Goal: Task Accomplishment & Management: Manage account settings

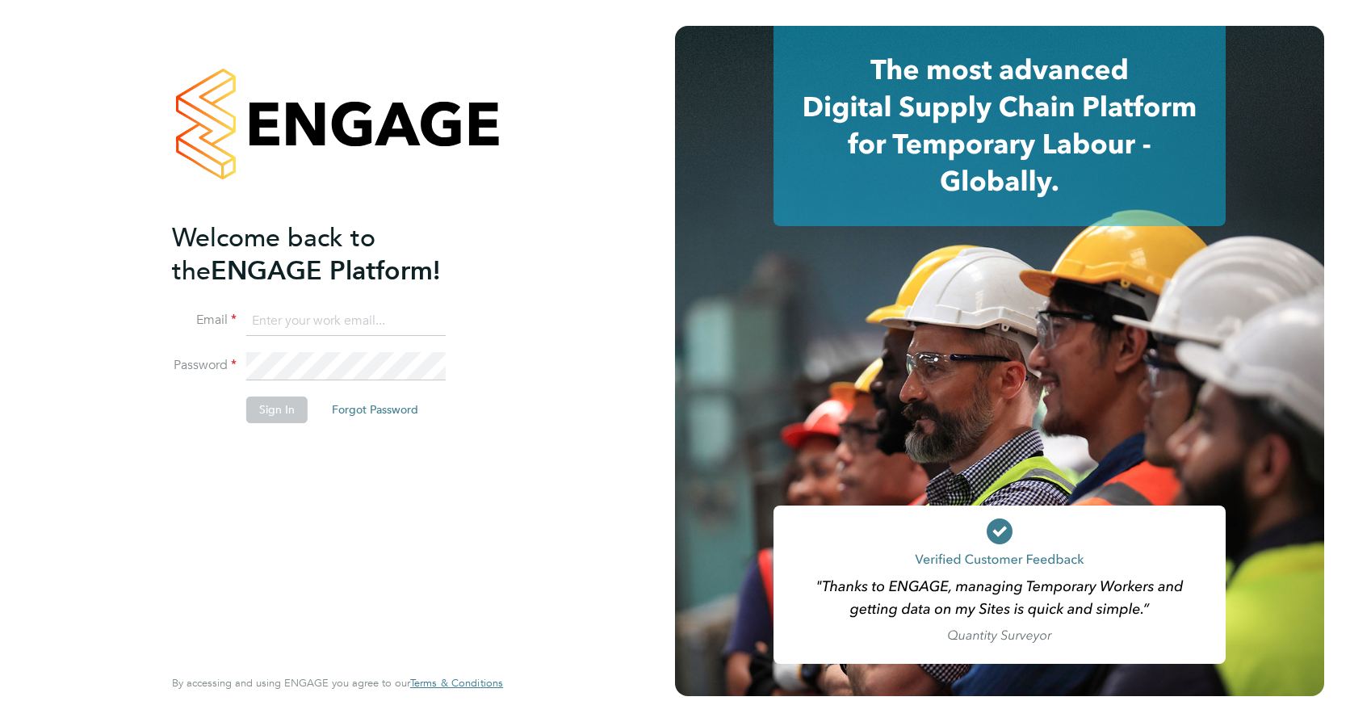
type input "selda.lee@vistry.co.uk"
click at [281, 417] on button "Sign In" at bounding box center [276, 409] width 61 height 26
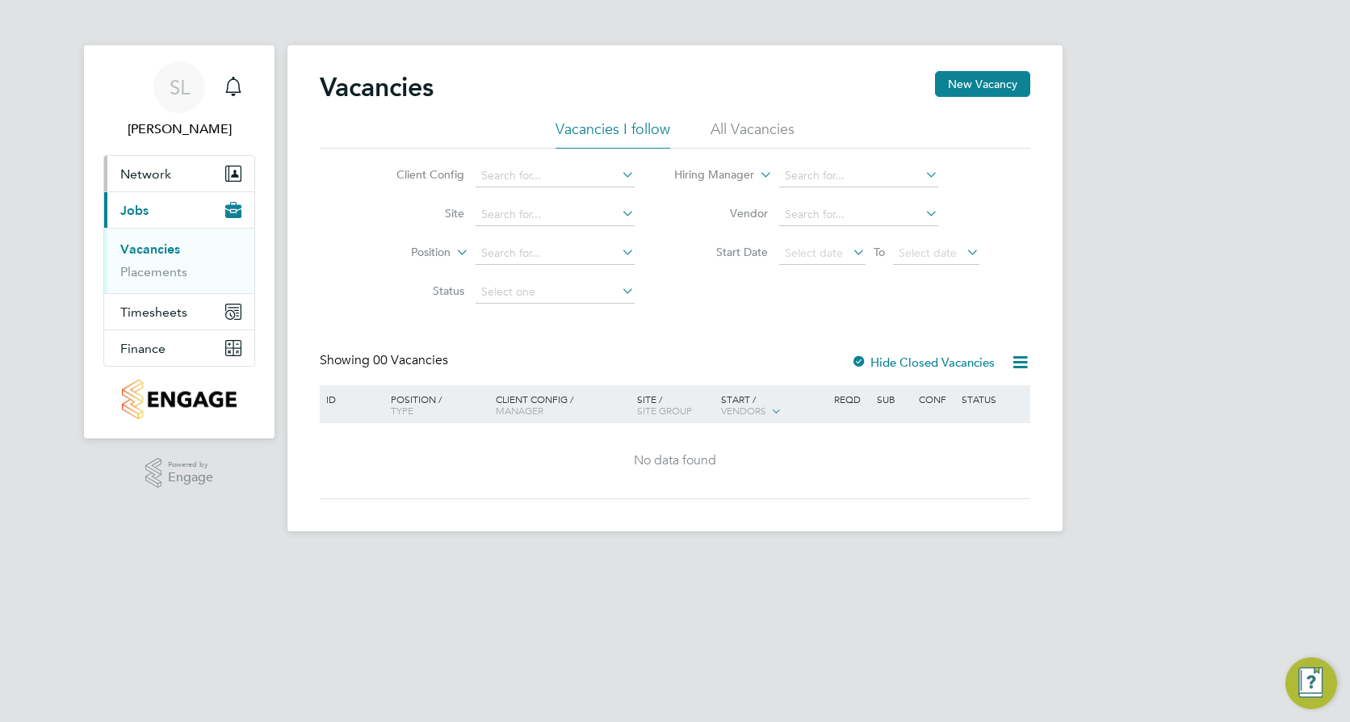
click at [146, 178] on span "Network" at bounding box center [145, 173] width 51 height 15
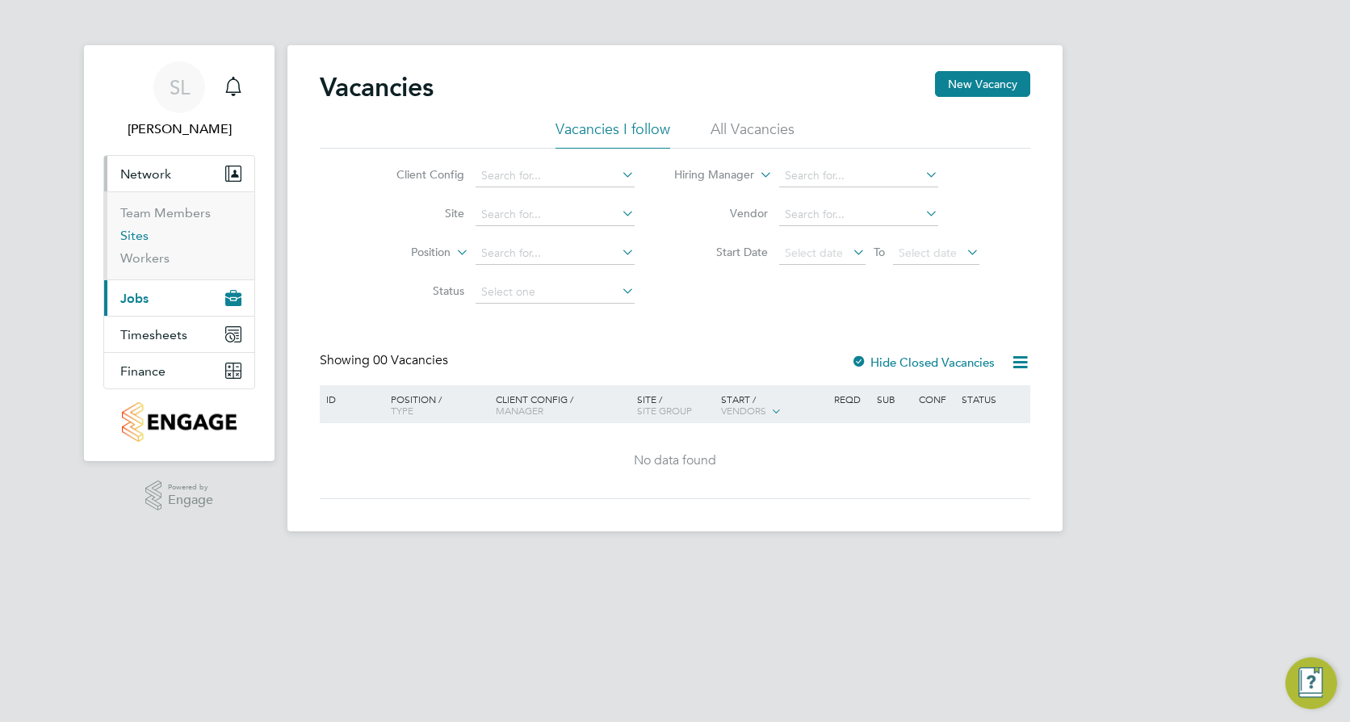
click at [129, 240] on link "Sites" at bounding box center [134, 235] width 28 height 15
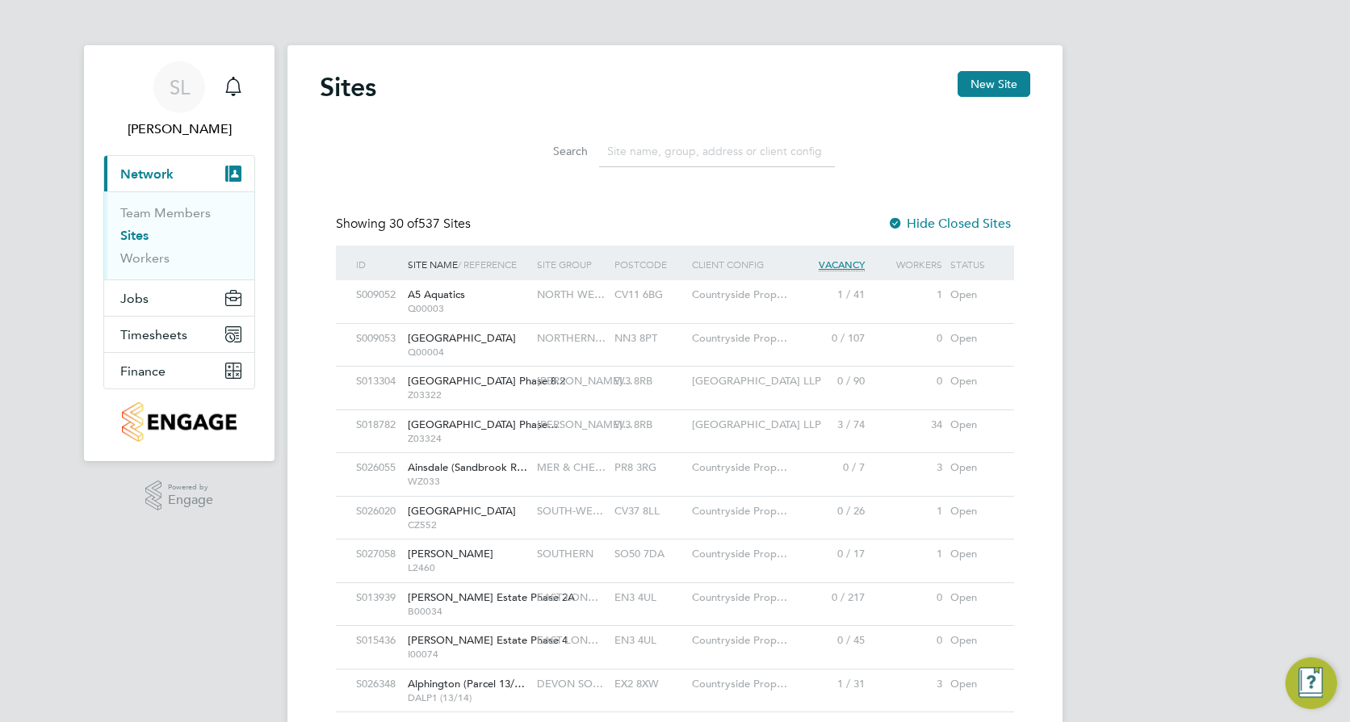
drag, startPoint x: 661, startPoint y: 154, endPoint x: 667, endPoint y: 135, distance: 20.2
click at [661, 151] on input at bounding box center [717, 151] width 236 height 31
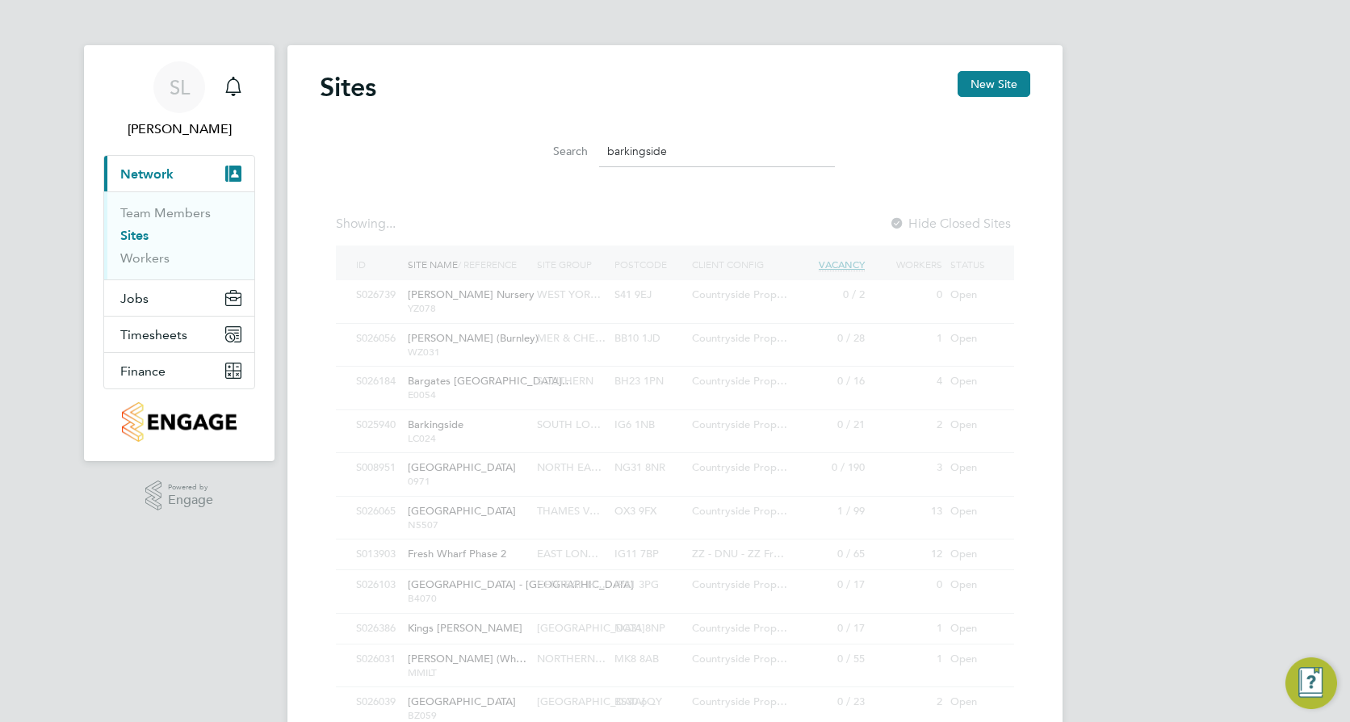
type input "barkingside"
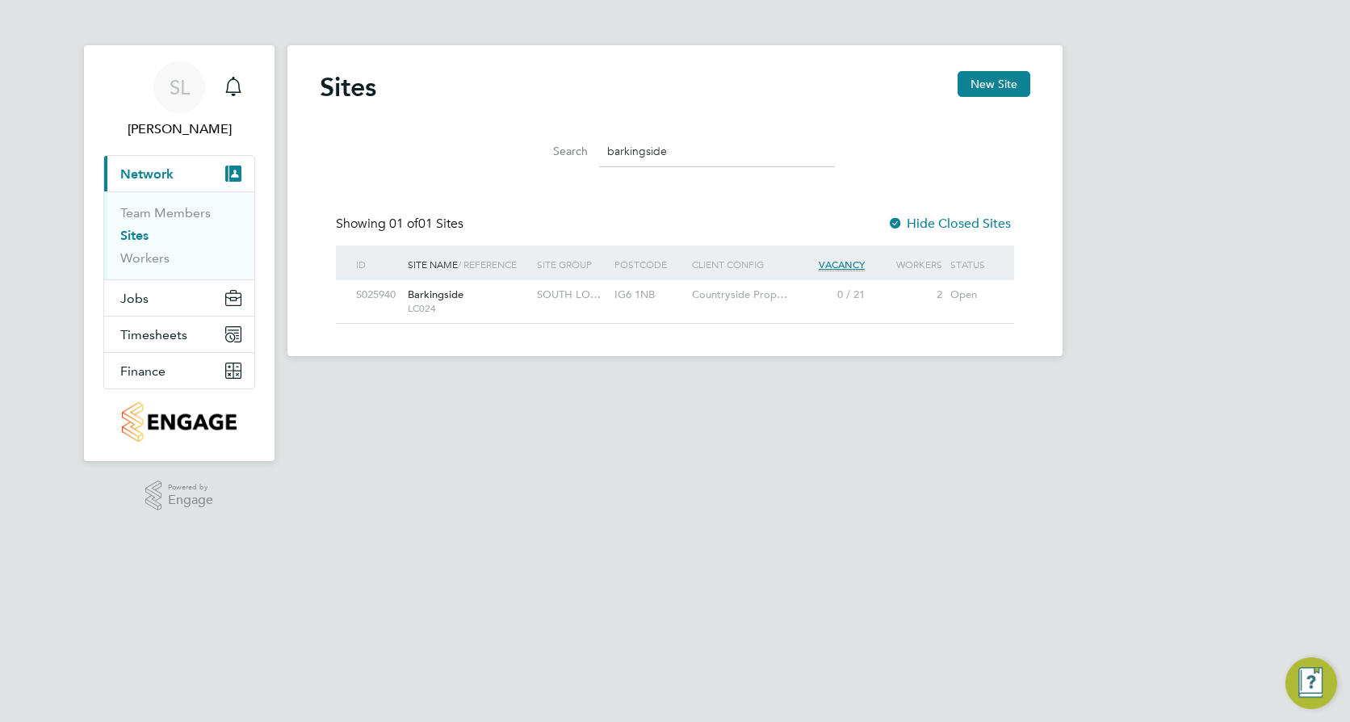
click at [447, 299] on span "Barkingside" at bounding box center [436, 294] width 56 height 14
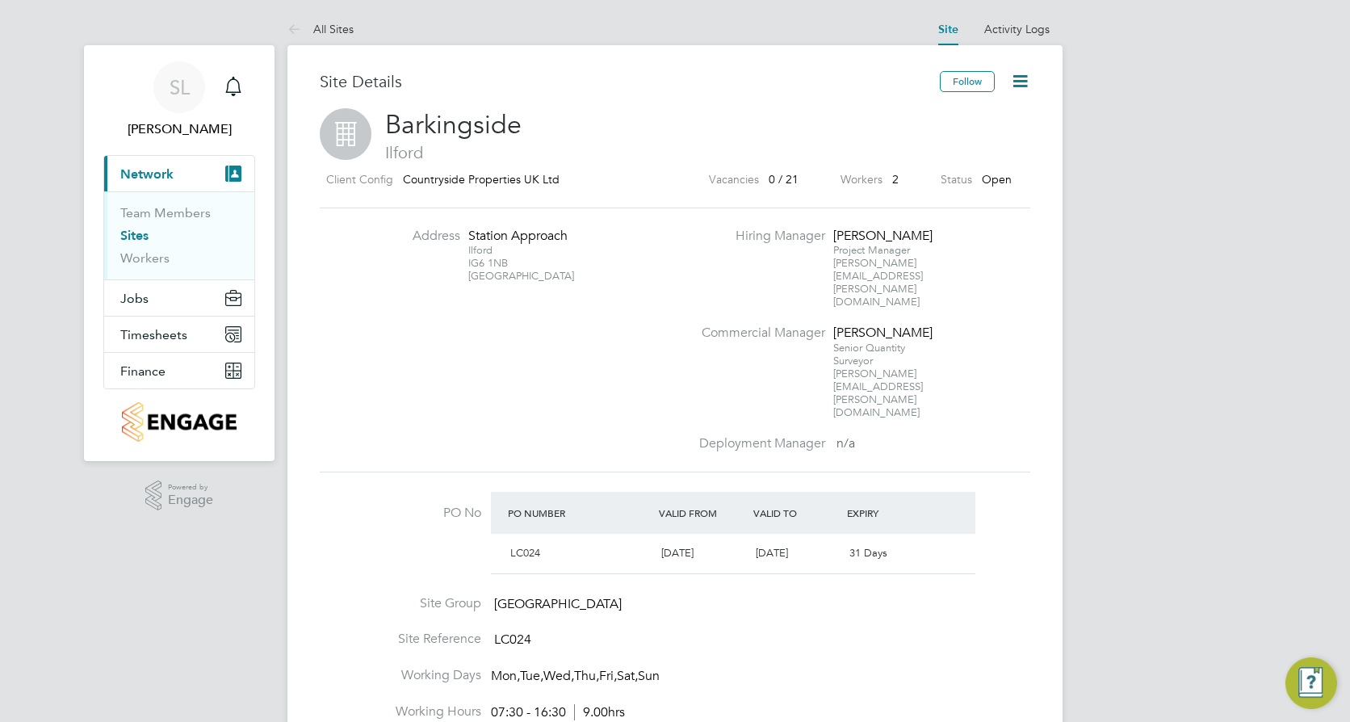
click at [1027, 73] on icon at bounding box center [1020, 81] width 20 height 20
click at [971, 140] on li "Edit Site e" at bounding box center [981, 142] width 91 height 23
type input "United Kingdom"
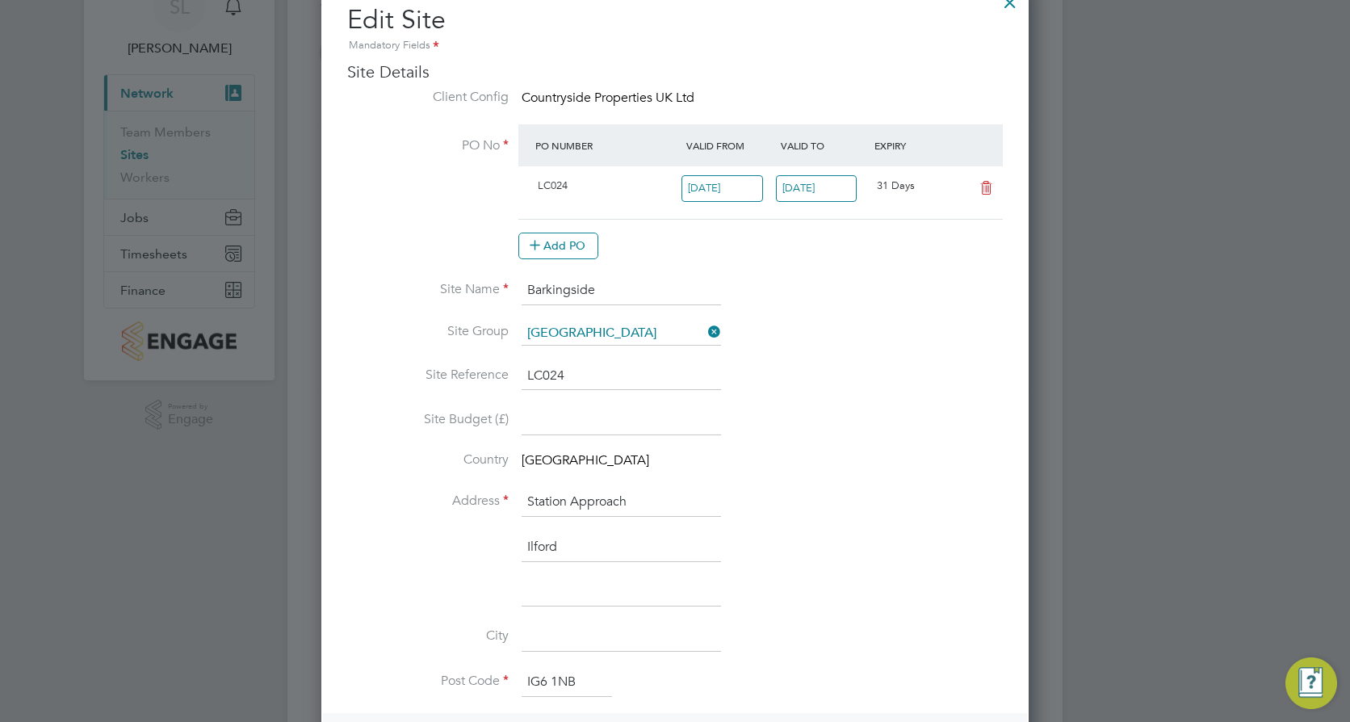
scroll to position [594, 0]
click at [832, 186] on input "31 Oct 2025" at bounding box center [817, 188] width 82 height 27
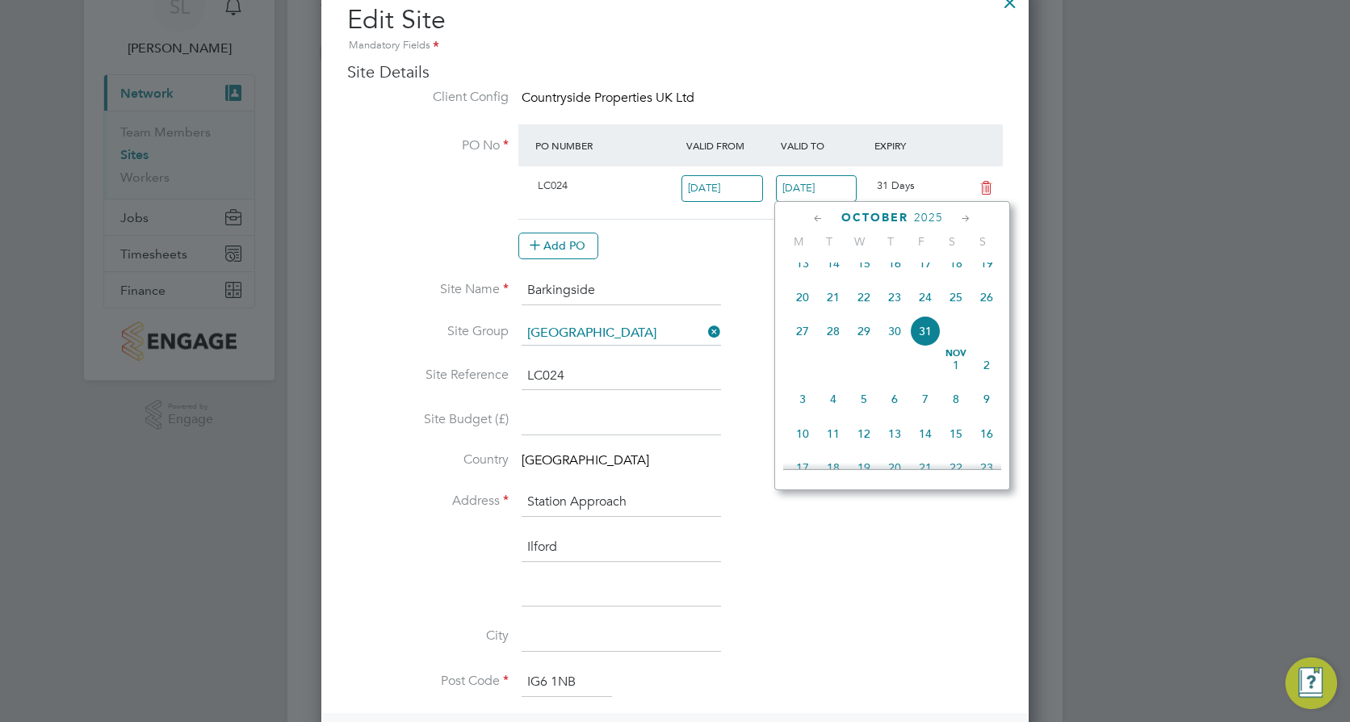
click at [966, 220] on icon at bounding box center [965, 219] width 15 height 18
click at [987, 413] on span "30" at bounding box center [986, 398] width 31 height 31
type input "[DATE]"
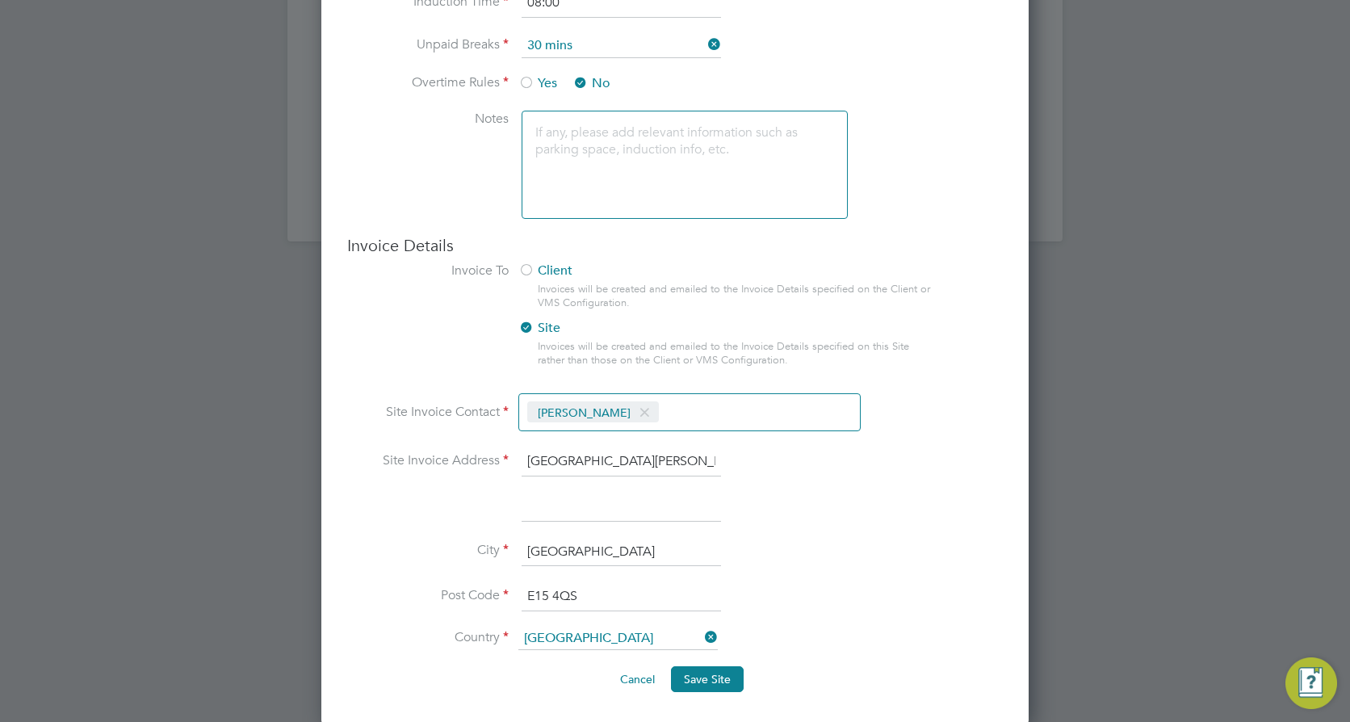
scroll to position [1262, 0]
click at [703, 679] on span "Save Site" at bounding box center [707, 677] width 47 height 15
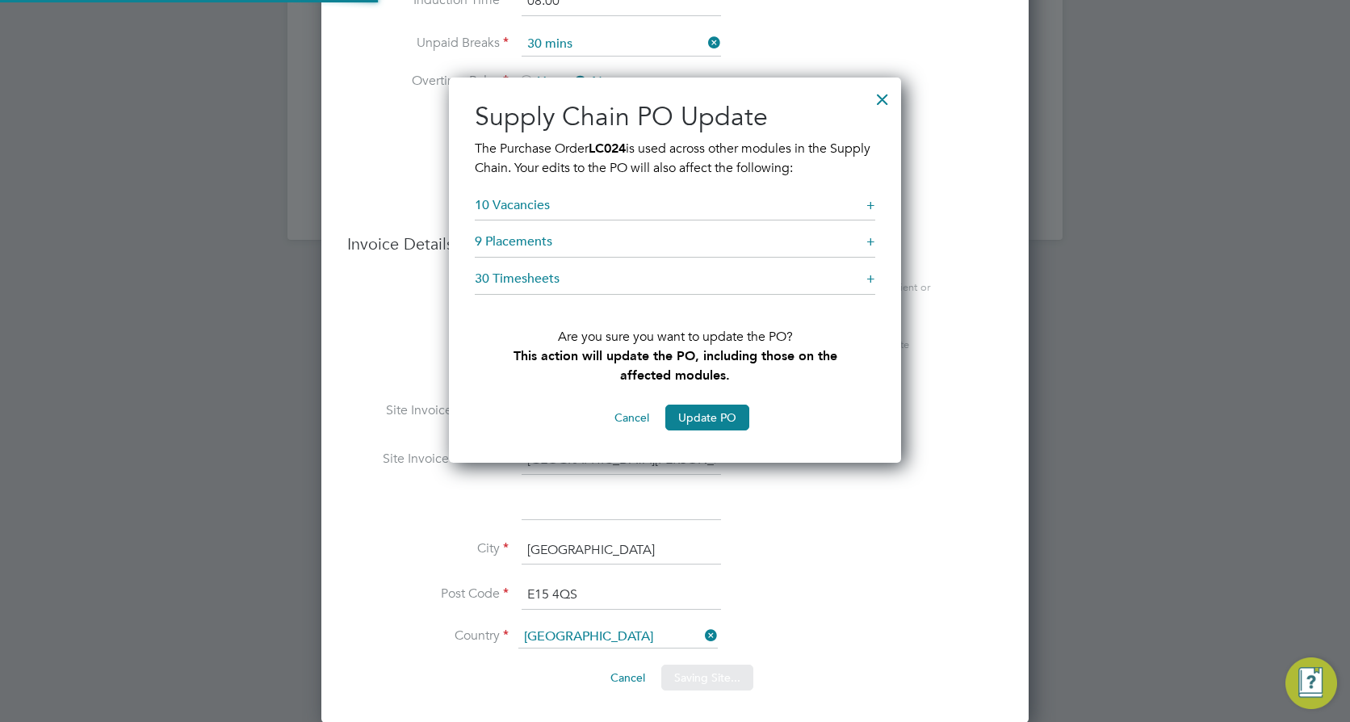
scroll to position [386, 453]
click at [715, 413] on button "Update PO" at bounding box center [707, 418] width 84 height 26
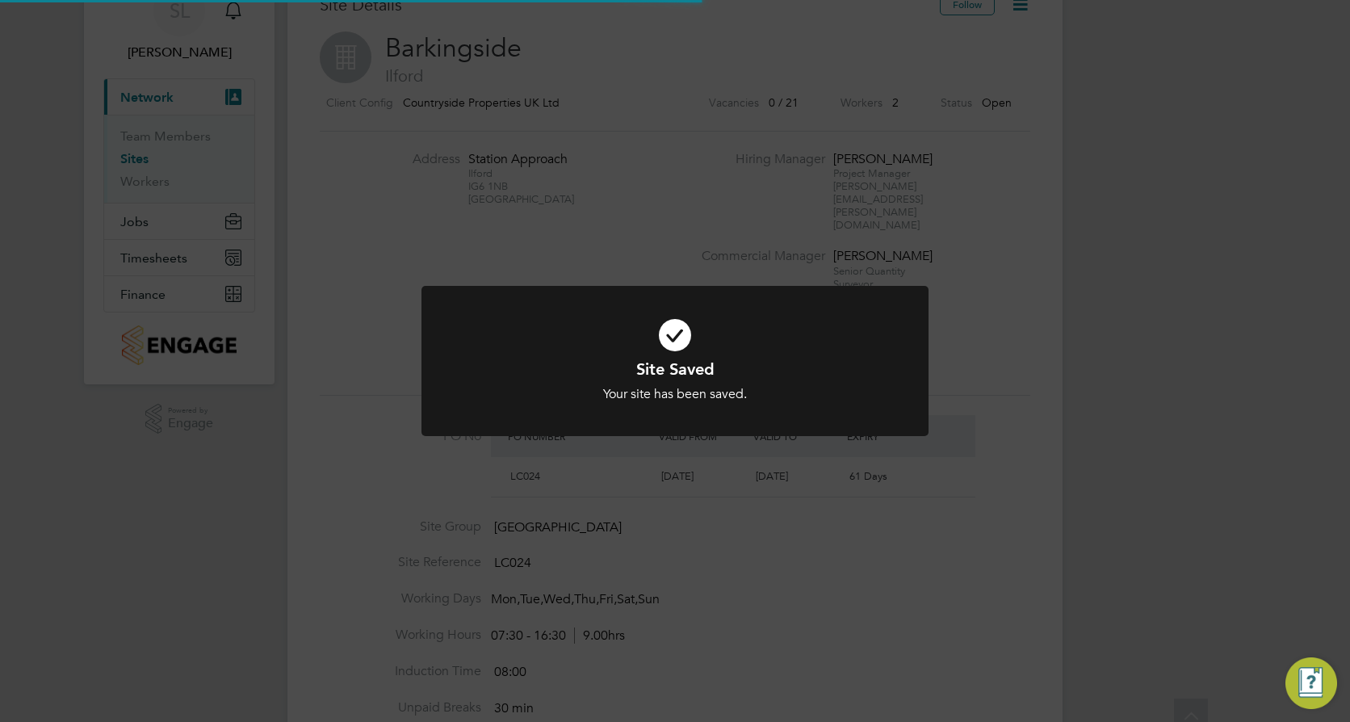
scroll to position [0, 0]
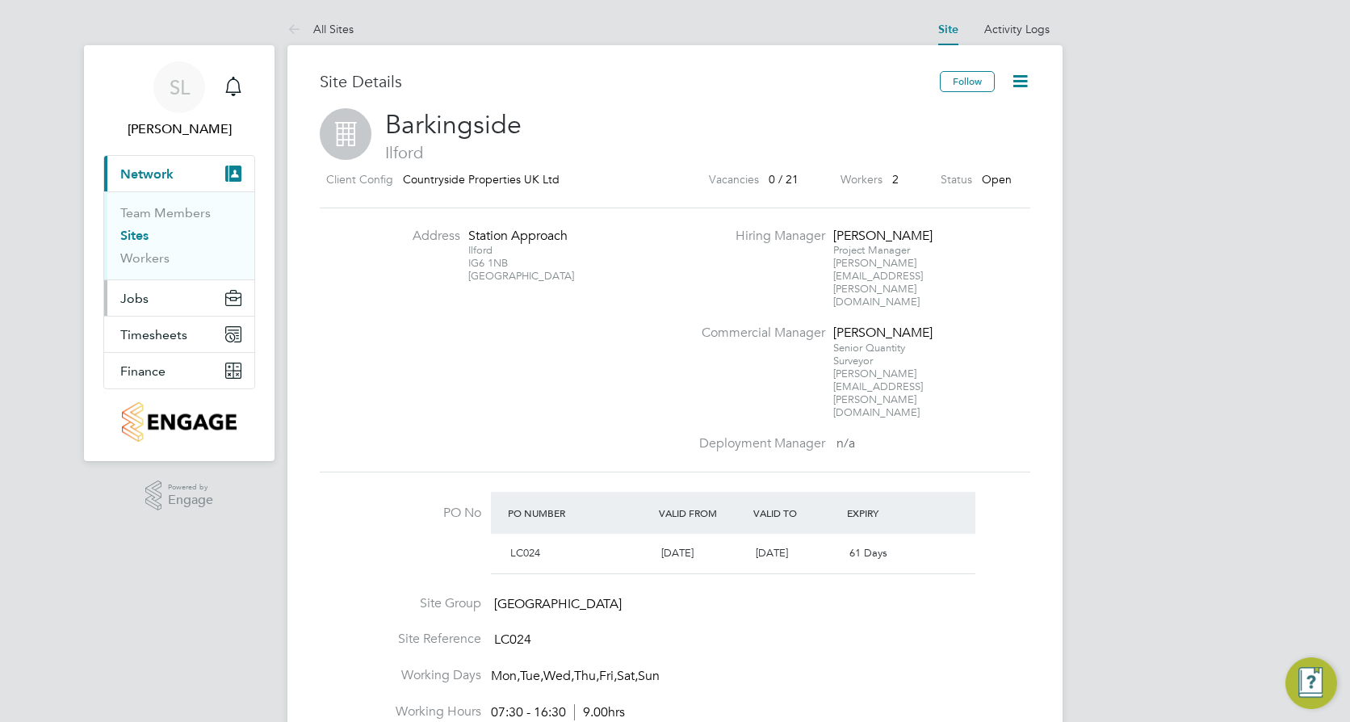
click at [152, 291] on button "Jobs" at bounding box center [179, 298] width 150 height 36
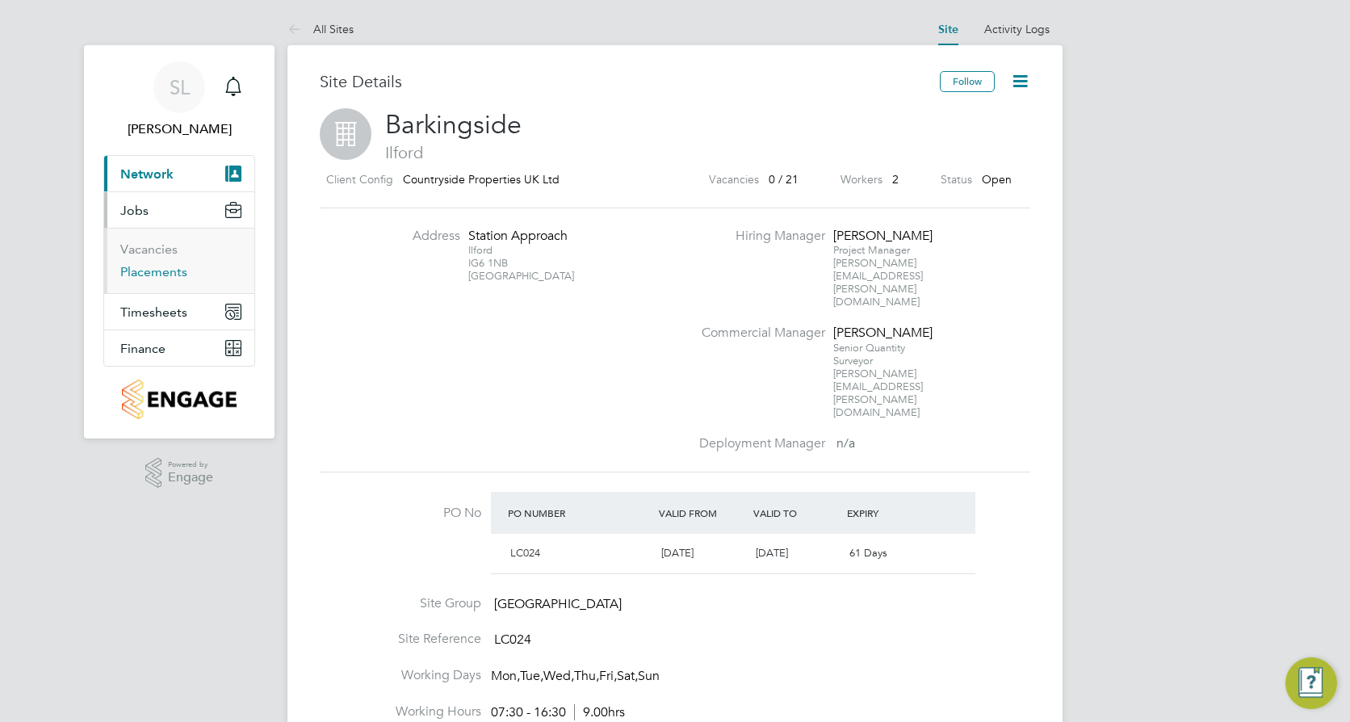
click at [147, 275] on link "Placements" at bounding box center [153, 271] width 67 height 15
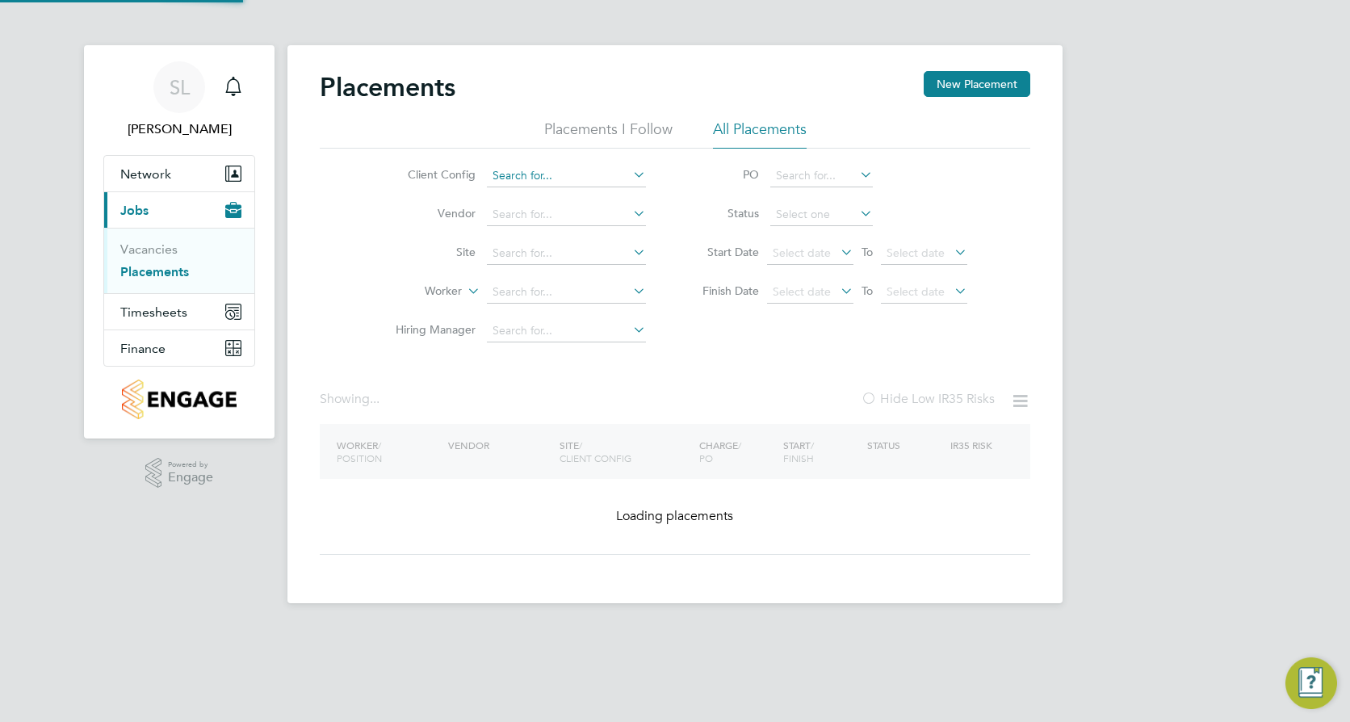
click at [576, 172] on input at bounding box center [566, 176] width 159 height 23
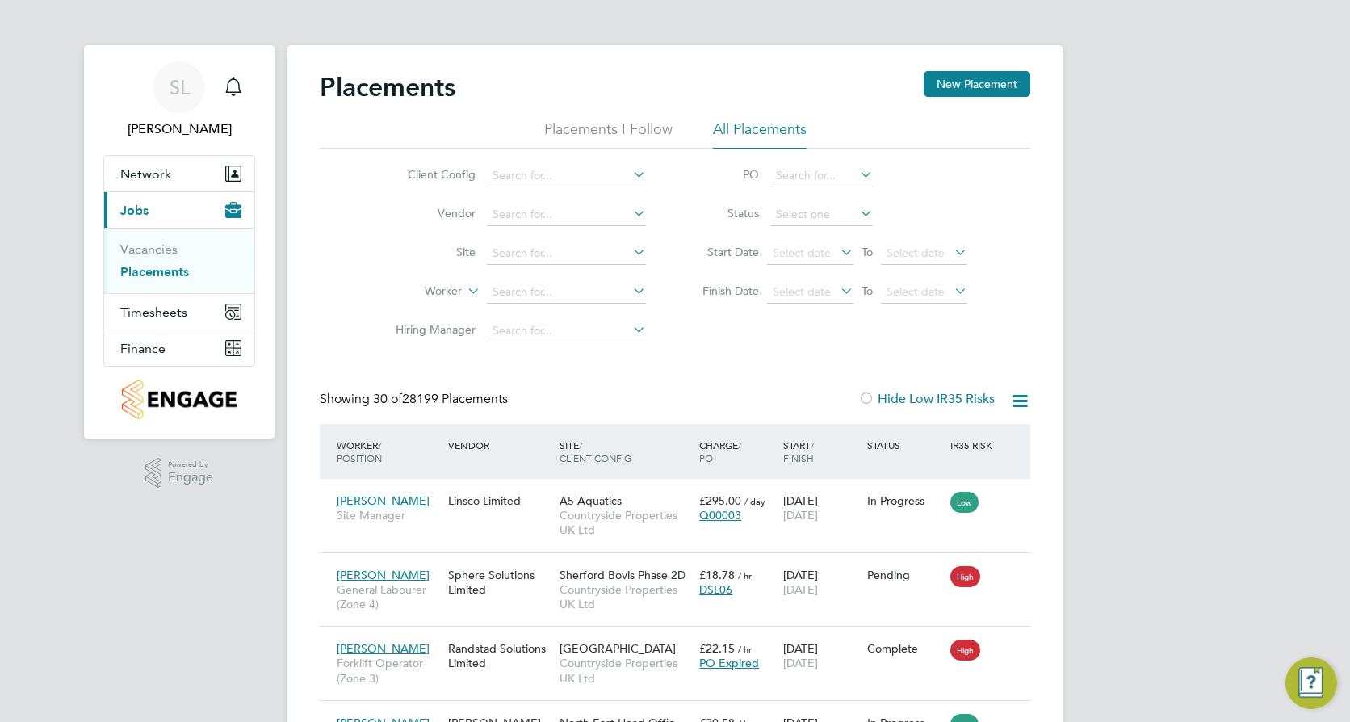
click at [573, 363] on li "Countryside Properties UK Ltd" at bounding box center [692, 374] width 413 height 22
type input "Countryside Properties UK Ltd"
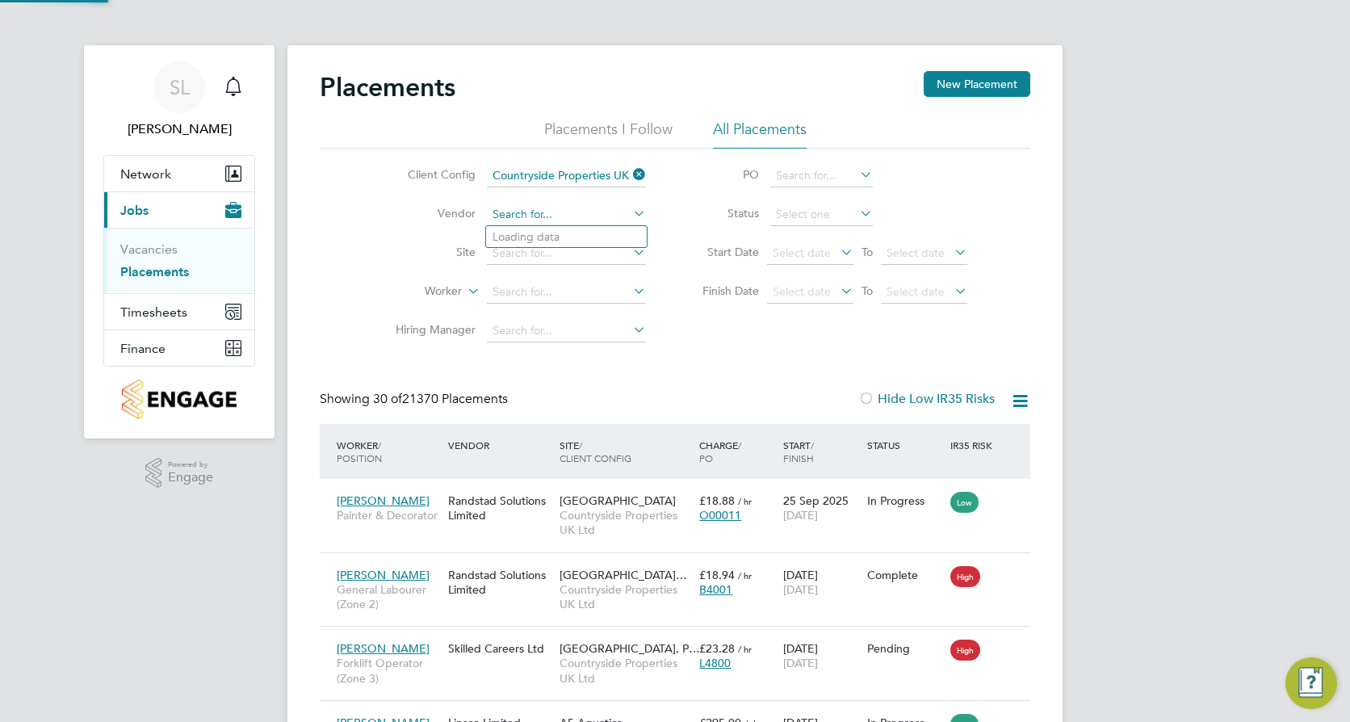
click at [565, 208] on input at bounding box center [566, 214] width 159 height 23
click at [508, 230] on b "Rand" at bounding box center [506, 237] width 27 height 14
type input "Randstad Solutions Limited"
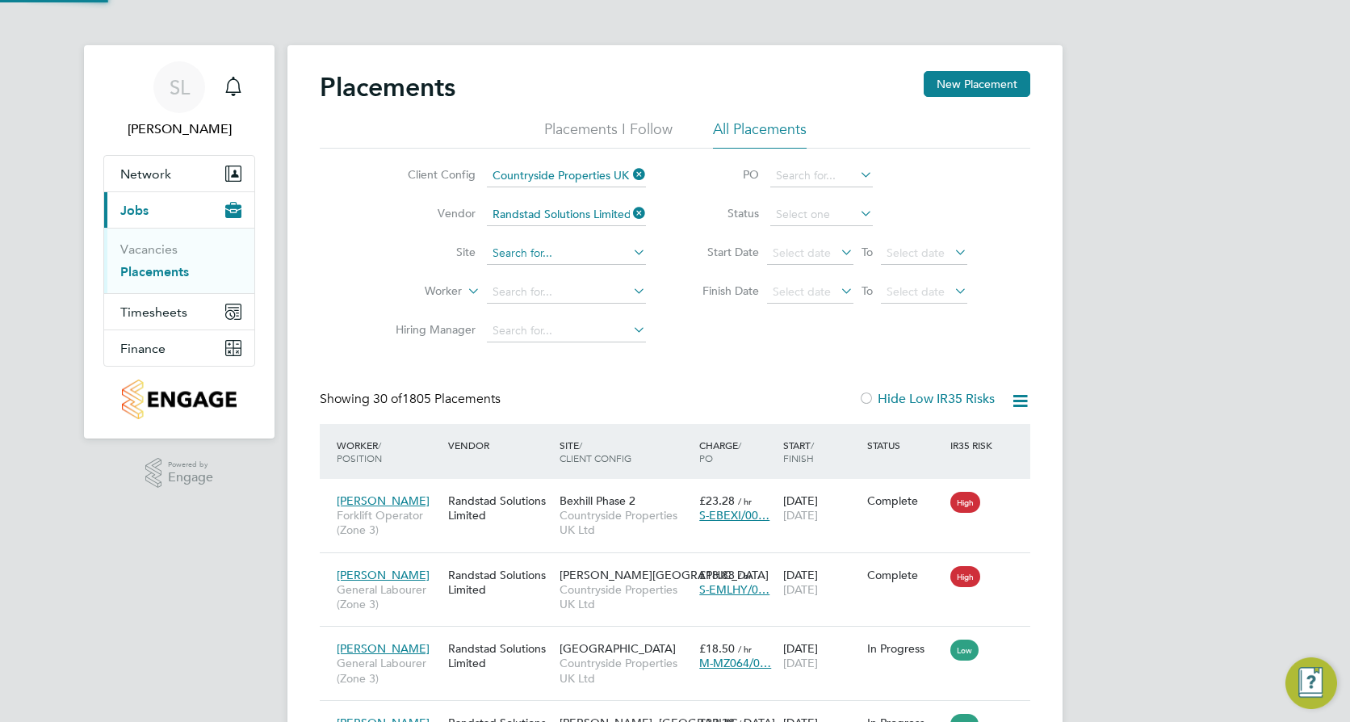
click at [508, 252] on input at bounding box center [566, 253] width 159 height 23
type input "A5 Aquatics"
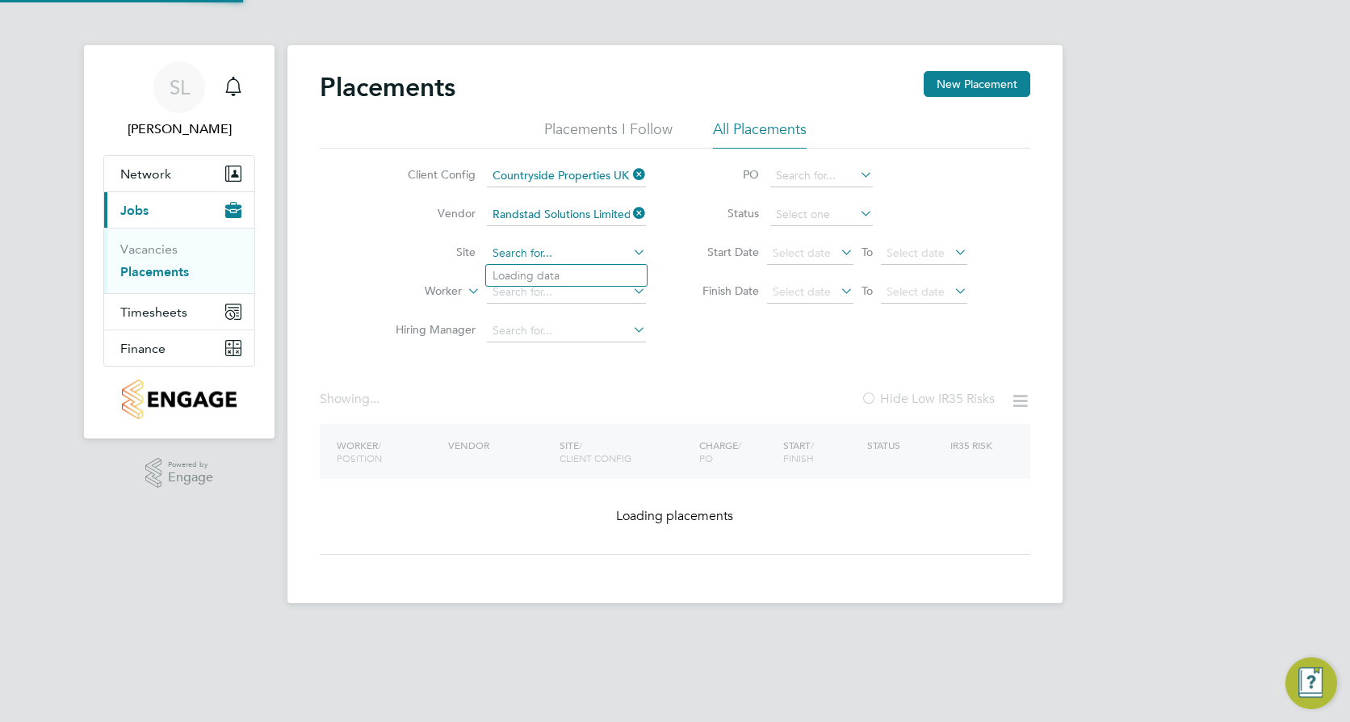
click at [508, 254] on input at bounding box center [566, 253] width 159 height 23
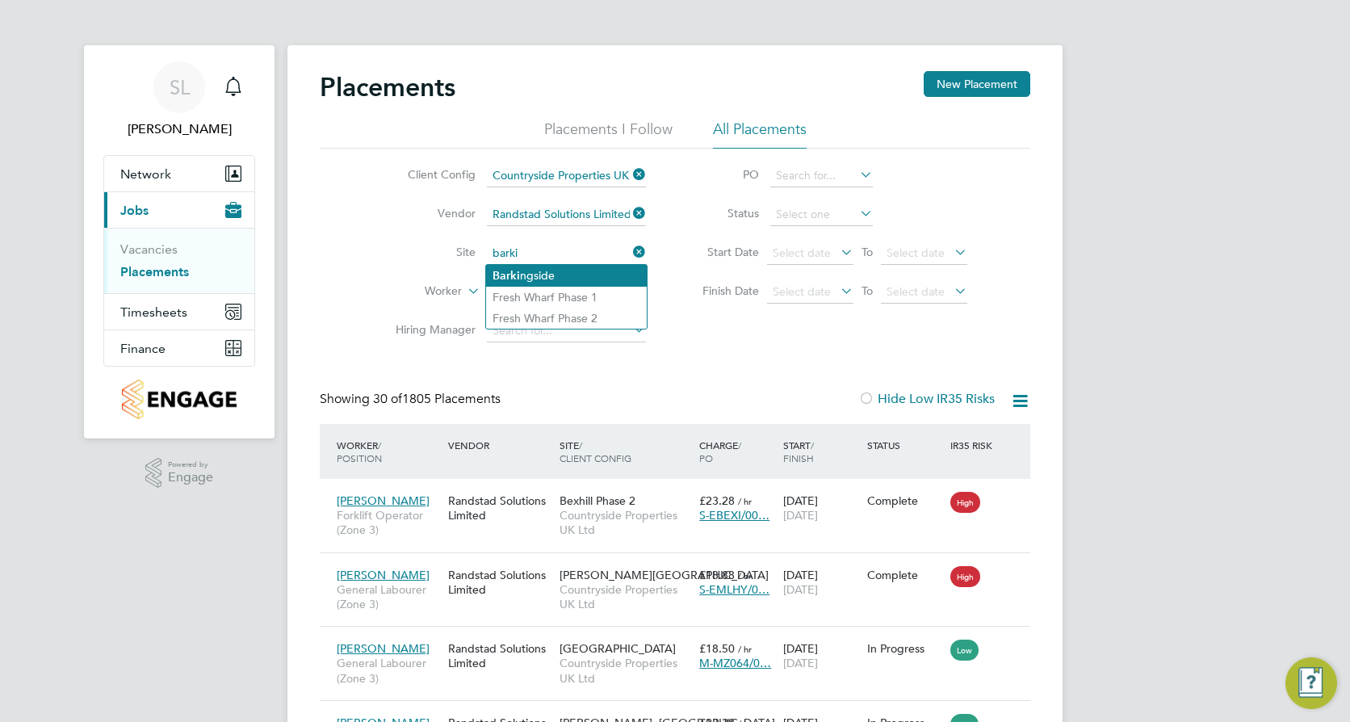
type input "barki"
click at [549, 253] on input at bounding box center [566, 253] width 159 height 23
type input "barkingside"
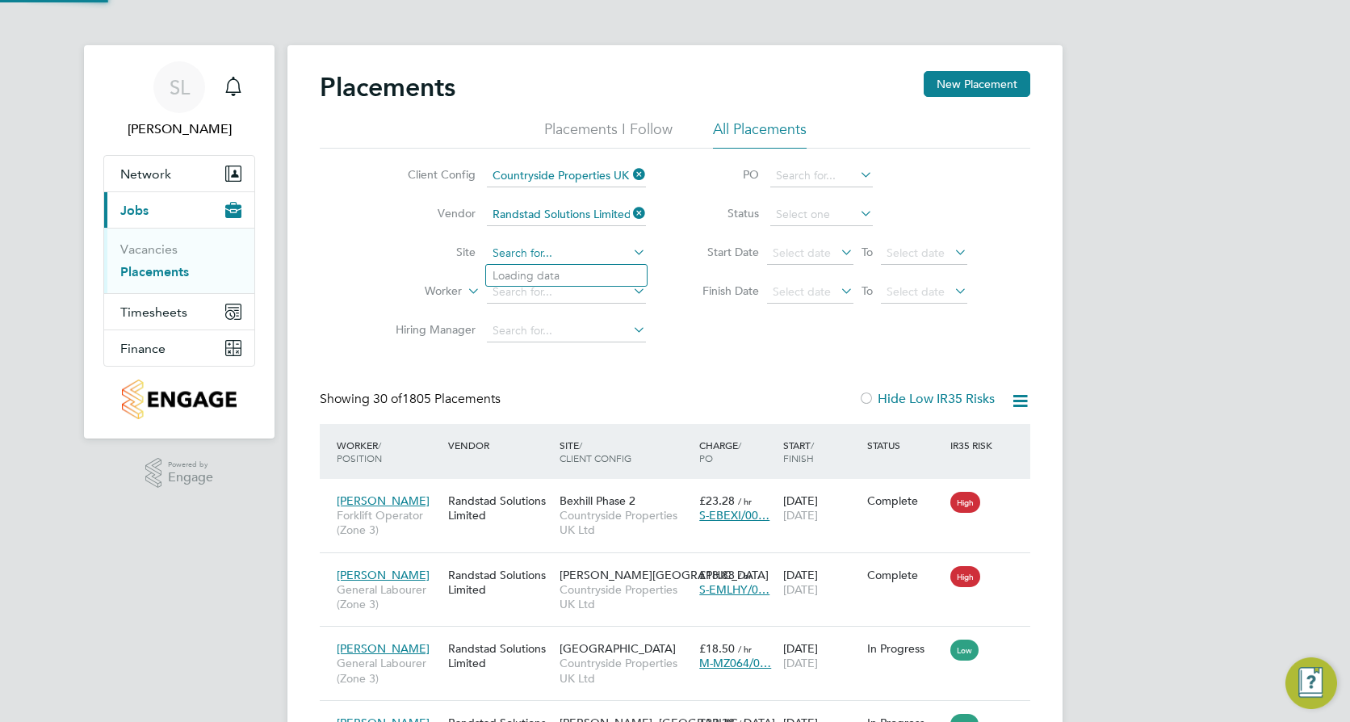
click at [543, 248] on input at bounding box center [566, 253] width 159 height 23
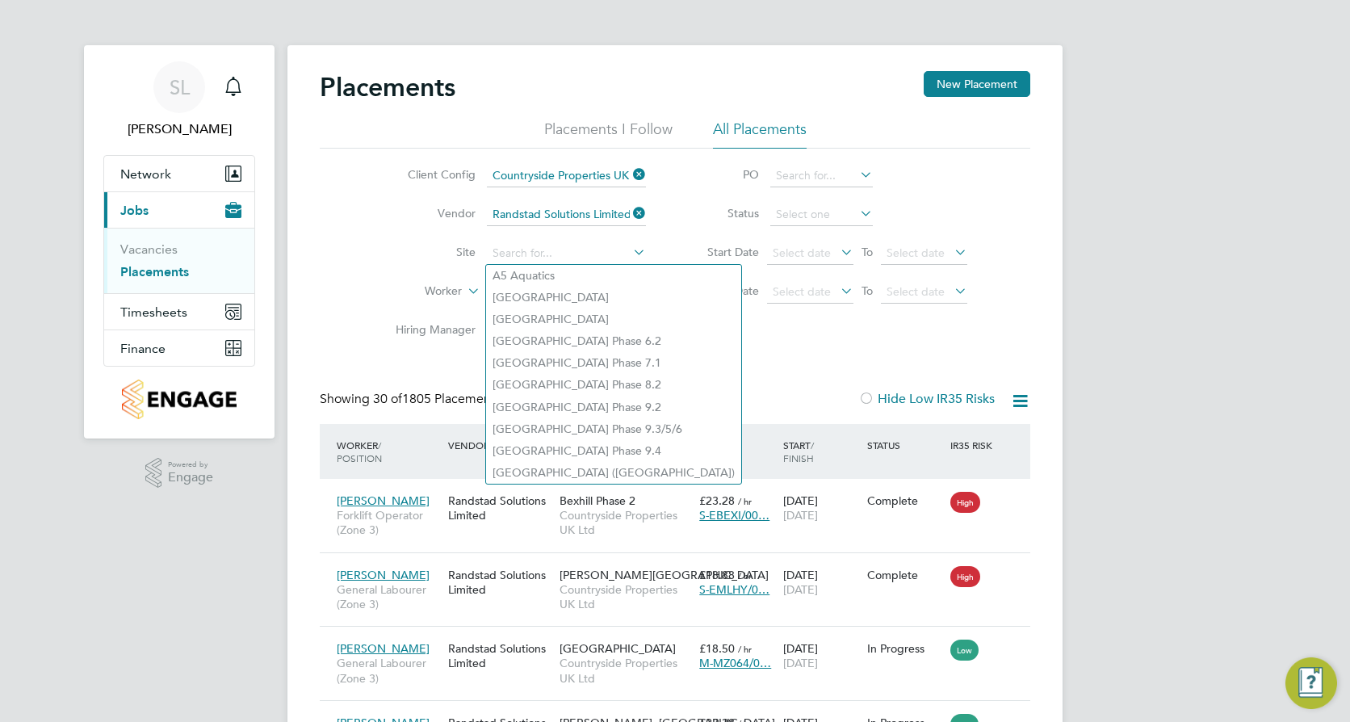
click at [630, 252] on icon at bounding box center [630, 252] width 0 height 23
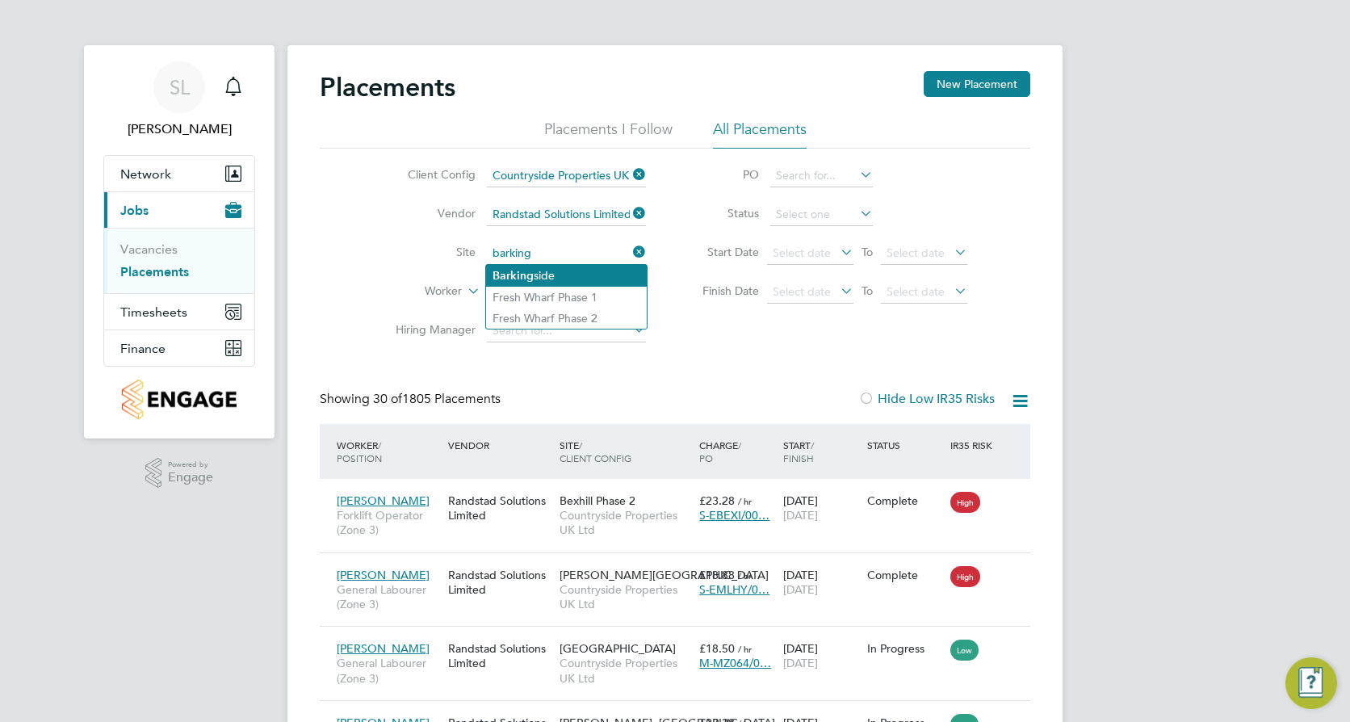
type input "barking"
click at [623, 258] on input at bounding box center [566, 253] width 159 height 23
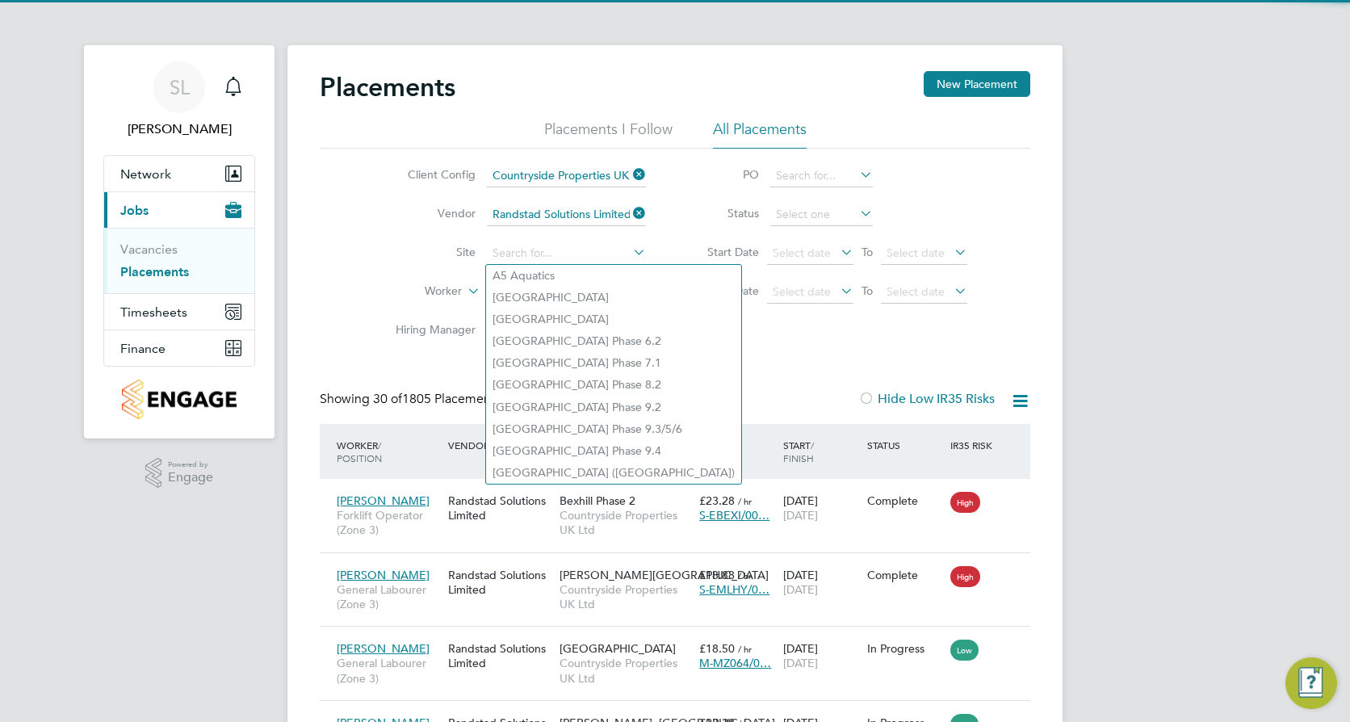
click at [630, 209] on icon at bounding box center [630, 213] width 0 height 23
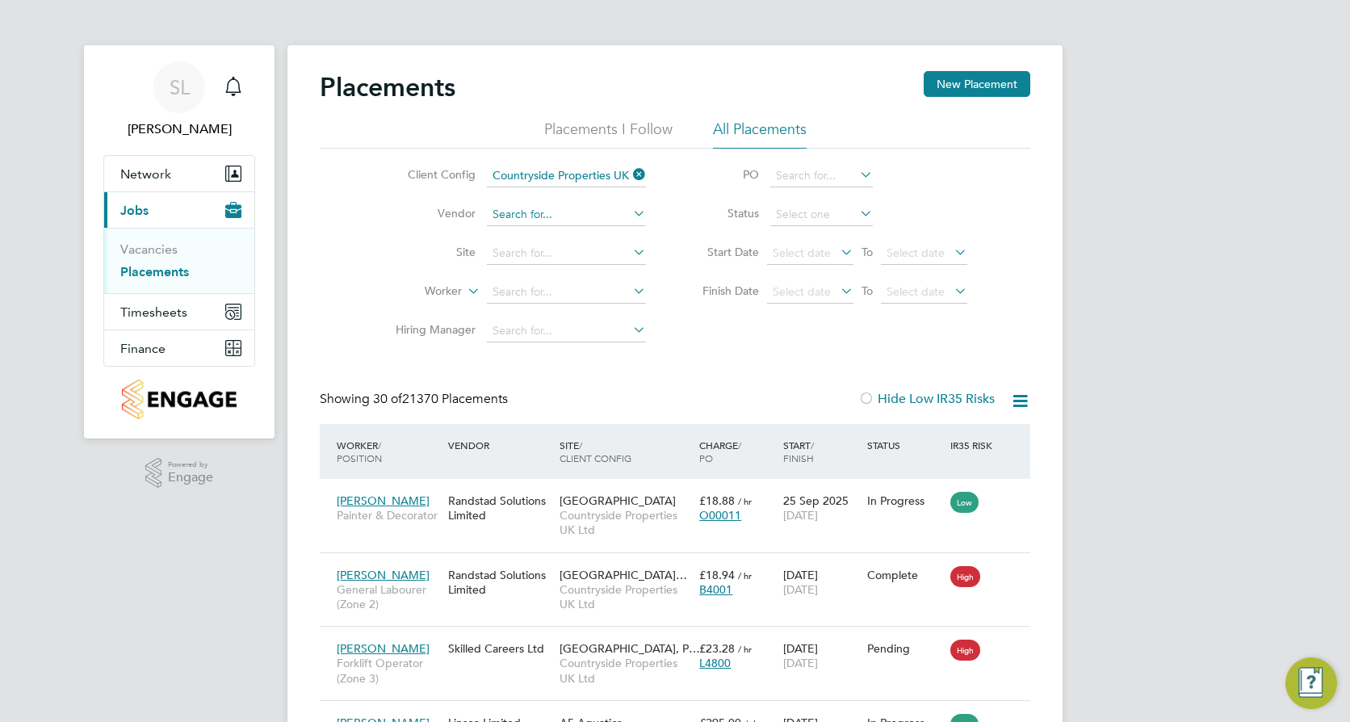
click at [573, 210] on input at bounding box center [566, 214] width 159 height 23
click at [570, 238] on li "Rand stad Solutions Limited" at bounding box center [566, 237] width 161 height 22
type input "Randstad Solutions Limited"
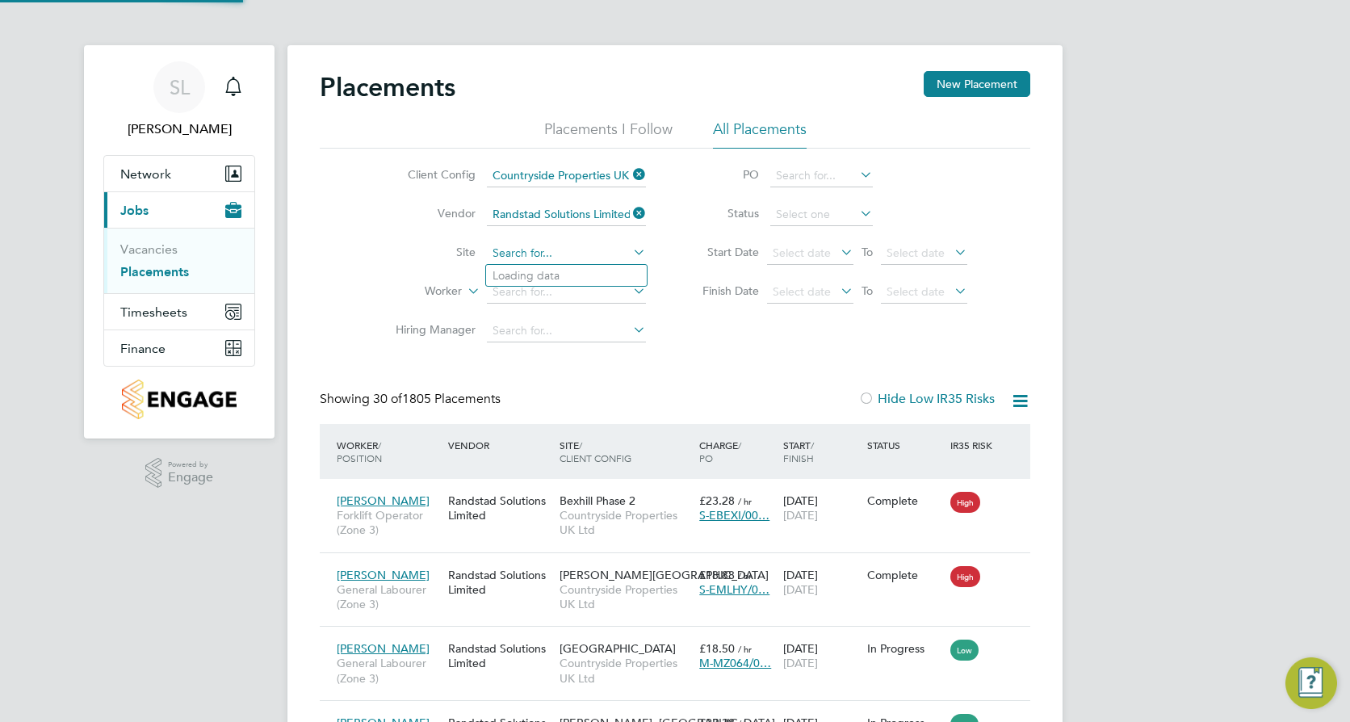
click at [566, 244] on input at bounding box center [566, 253] width 159 height 23
click at [561, 275] on li "Barking side" at bounding box center [566, 276] width 161 height 22
type input "Barkingside"
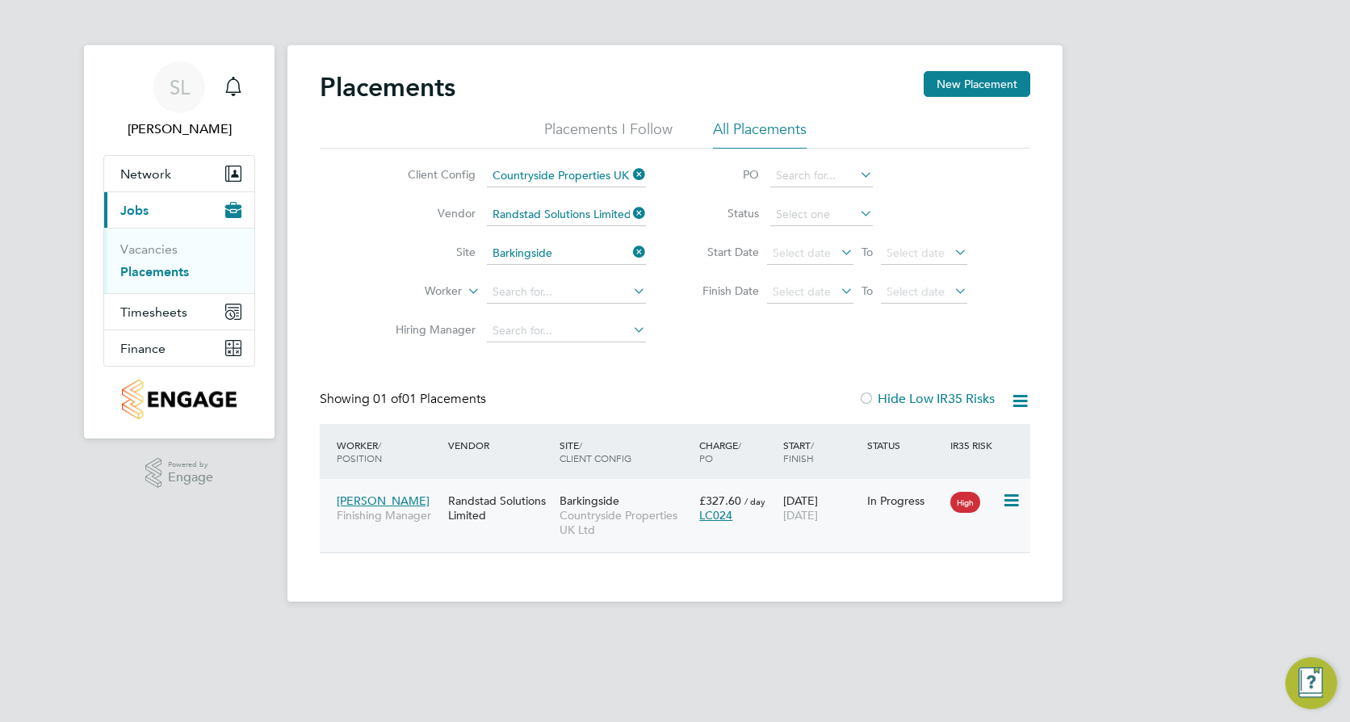
click at [505, 506] on div "Randstad Solutions Limited" at bounding box center [499, 507] width 111 height 45
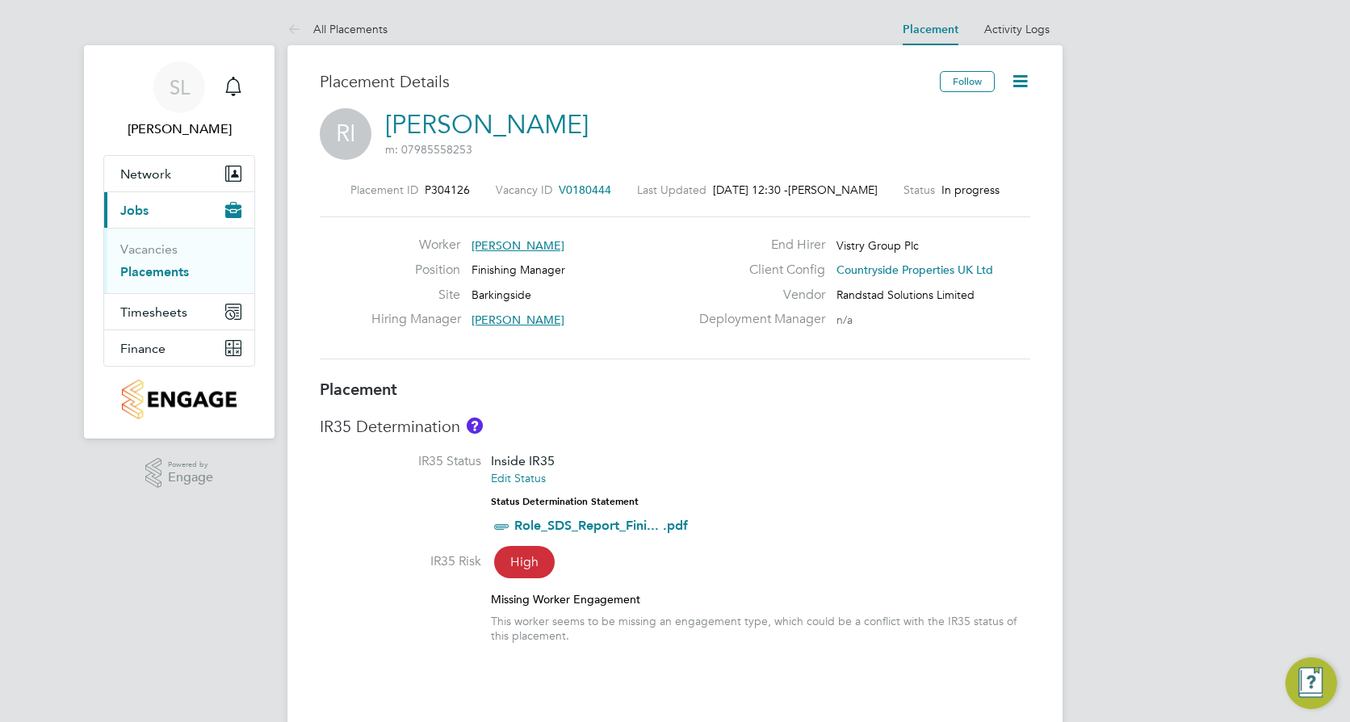
click at [1021, 86] on icon at bounding box center [1020, 81] width 20 height 20
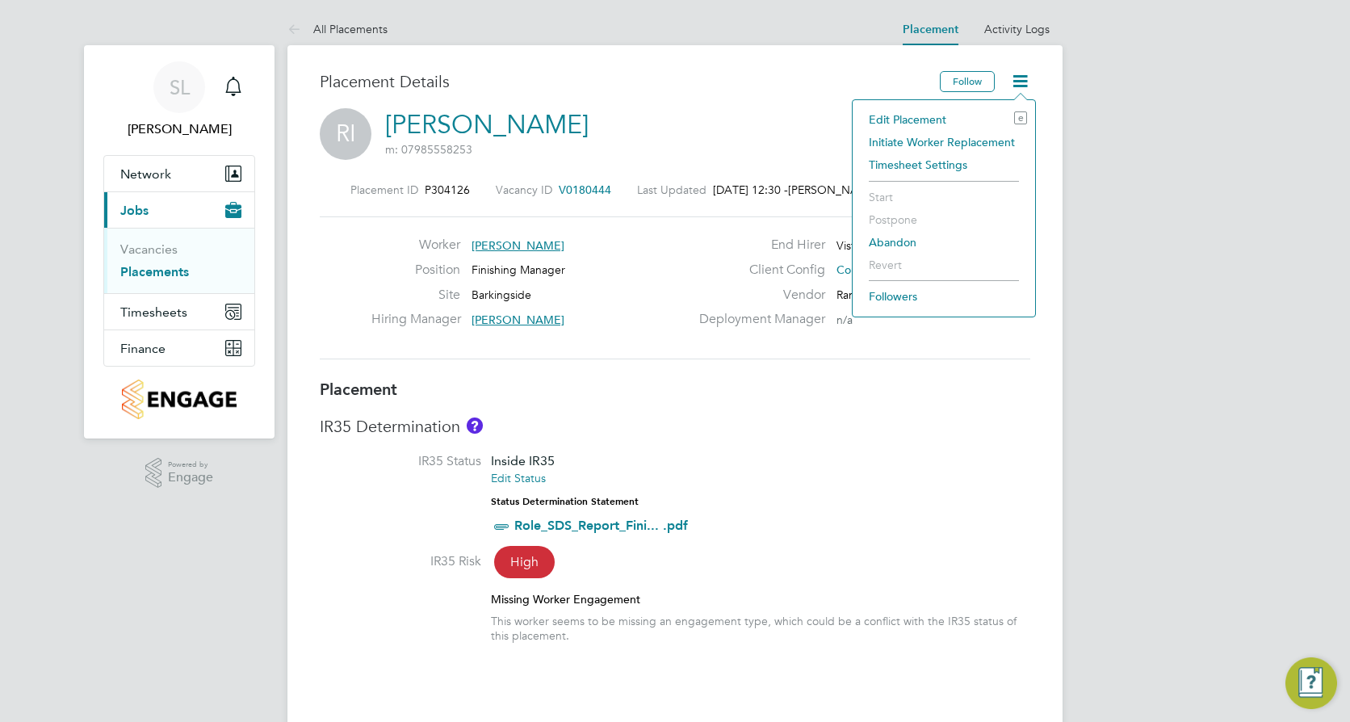
click at [937, 115] on li "Edit Placement e" at bounding box center [944, 119] width 166 height 23
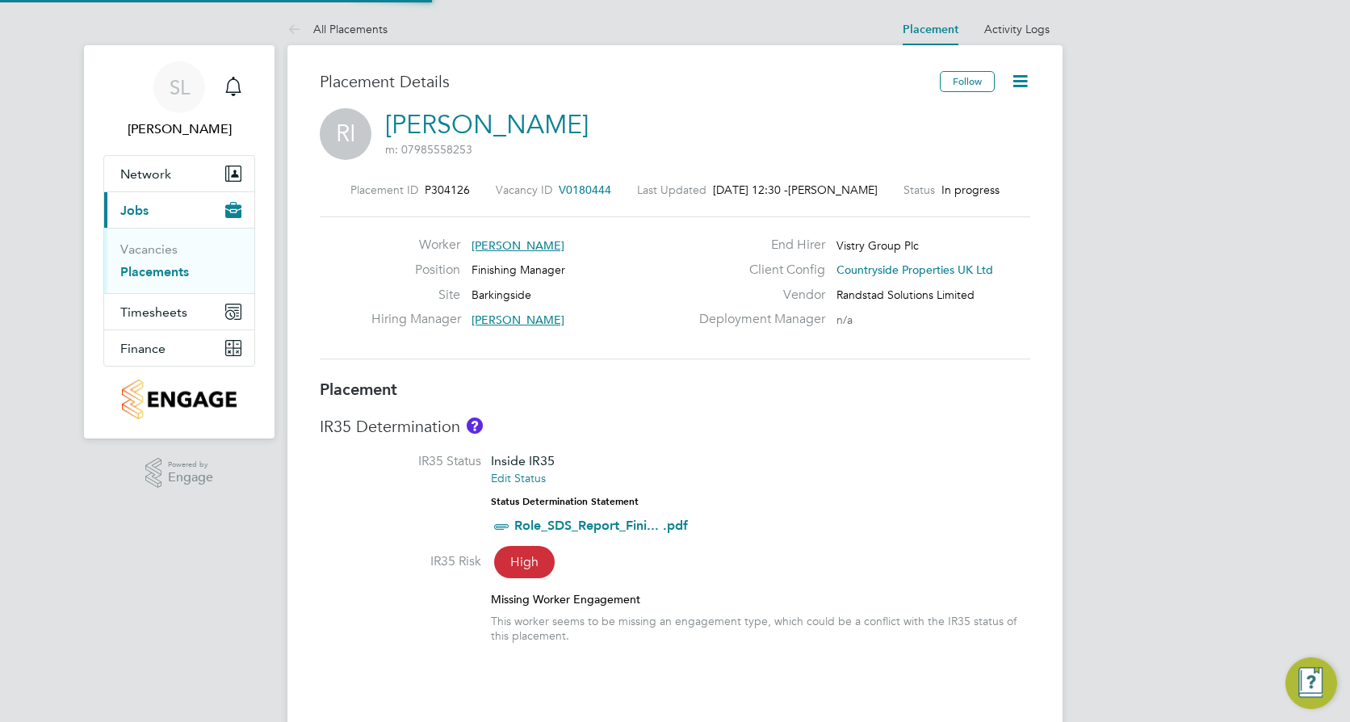
type input "[PERSON_NAME]"
type input "15 Sep 2025"
type input "24 Nov 2025"
type input "07:30"
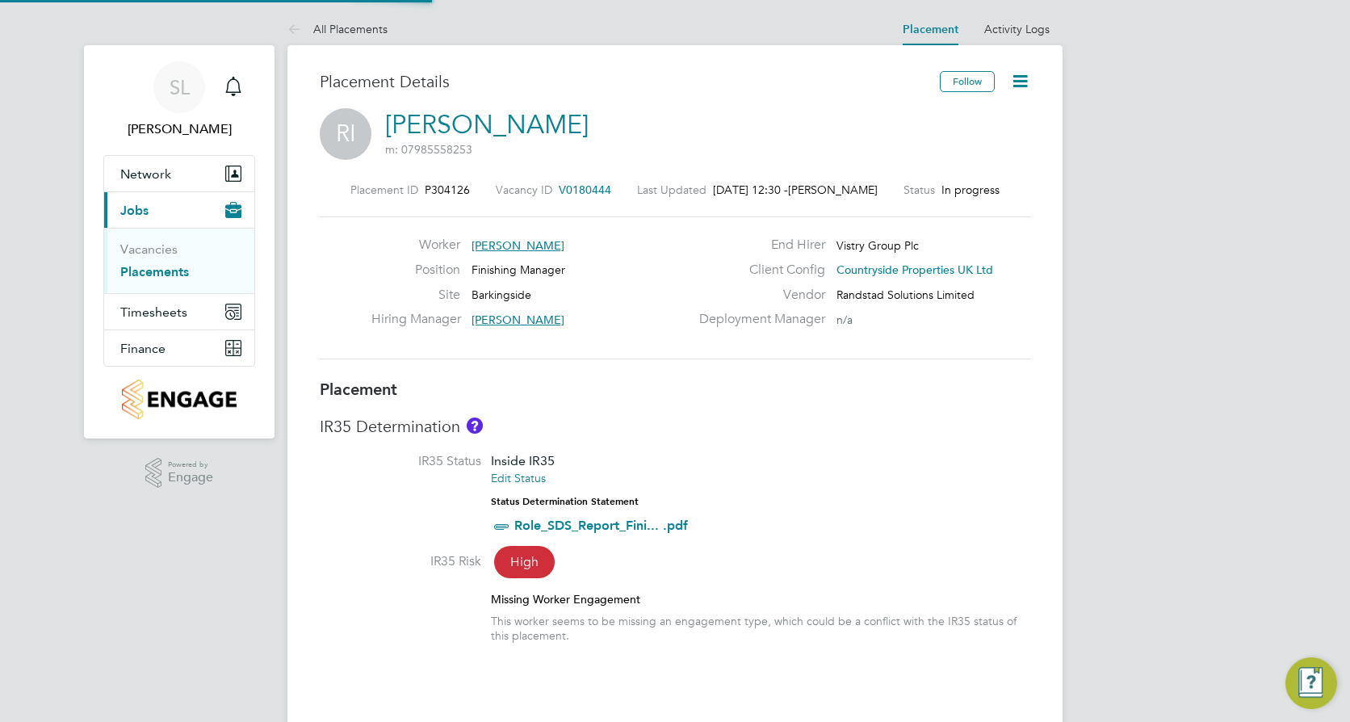
type input "16:30"
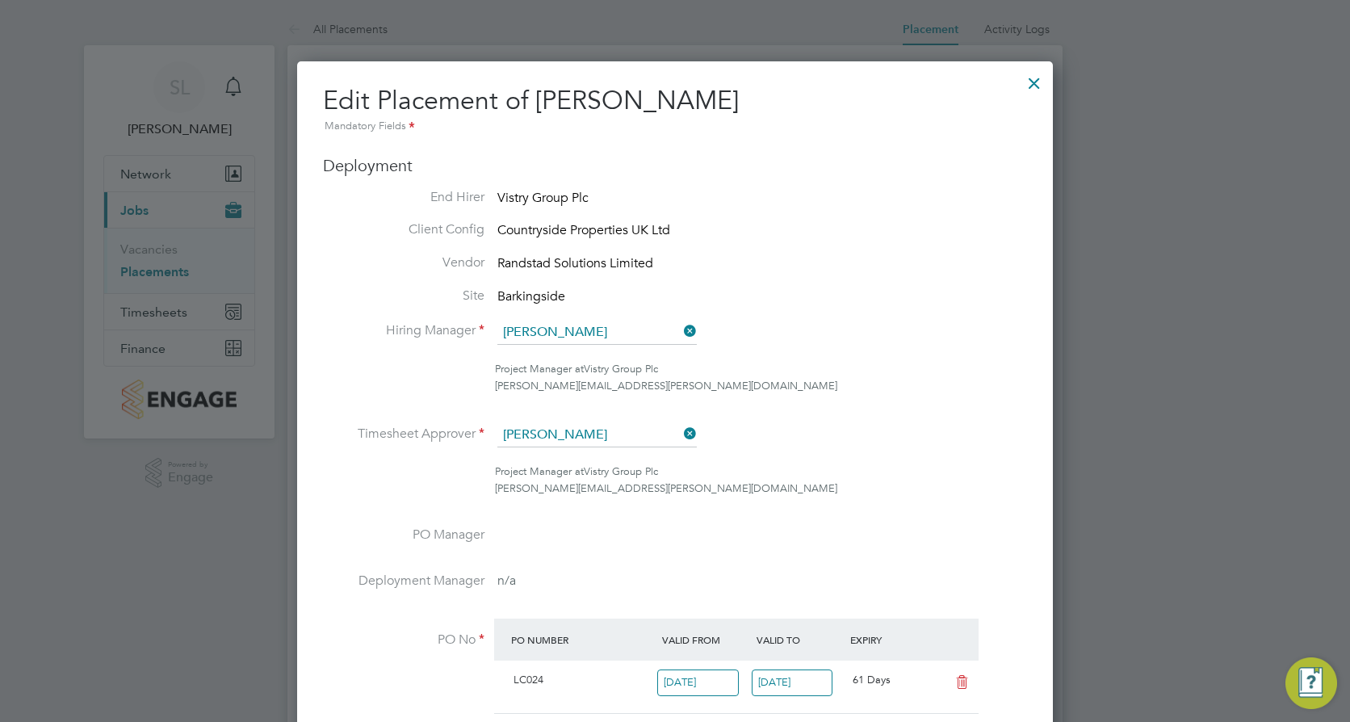
click at [1038, 84] on div at bounding box center [1034, 79] width 29 height 29
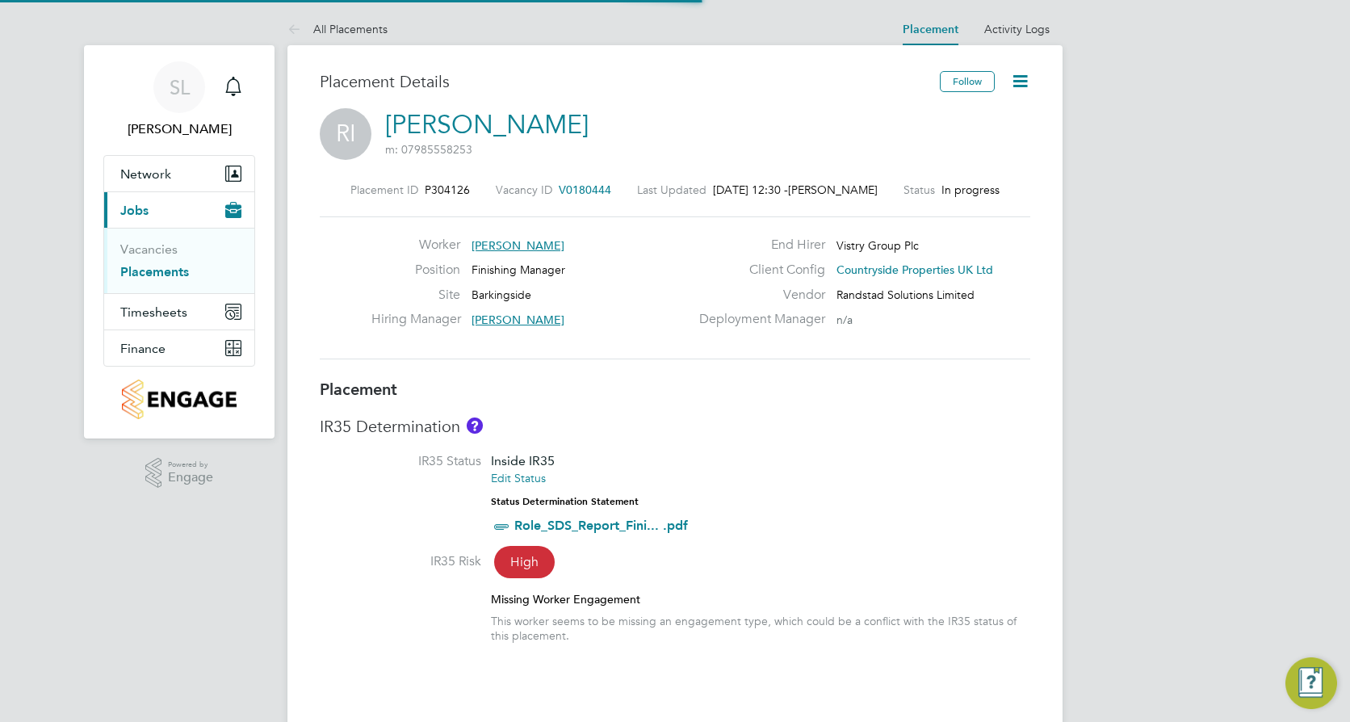
scroll to position [48, 113]
click at [135, 245] on link "Vacancies" at bounding box center [148, 248] width 57 height 15
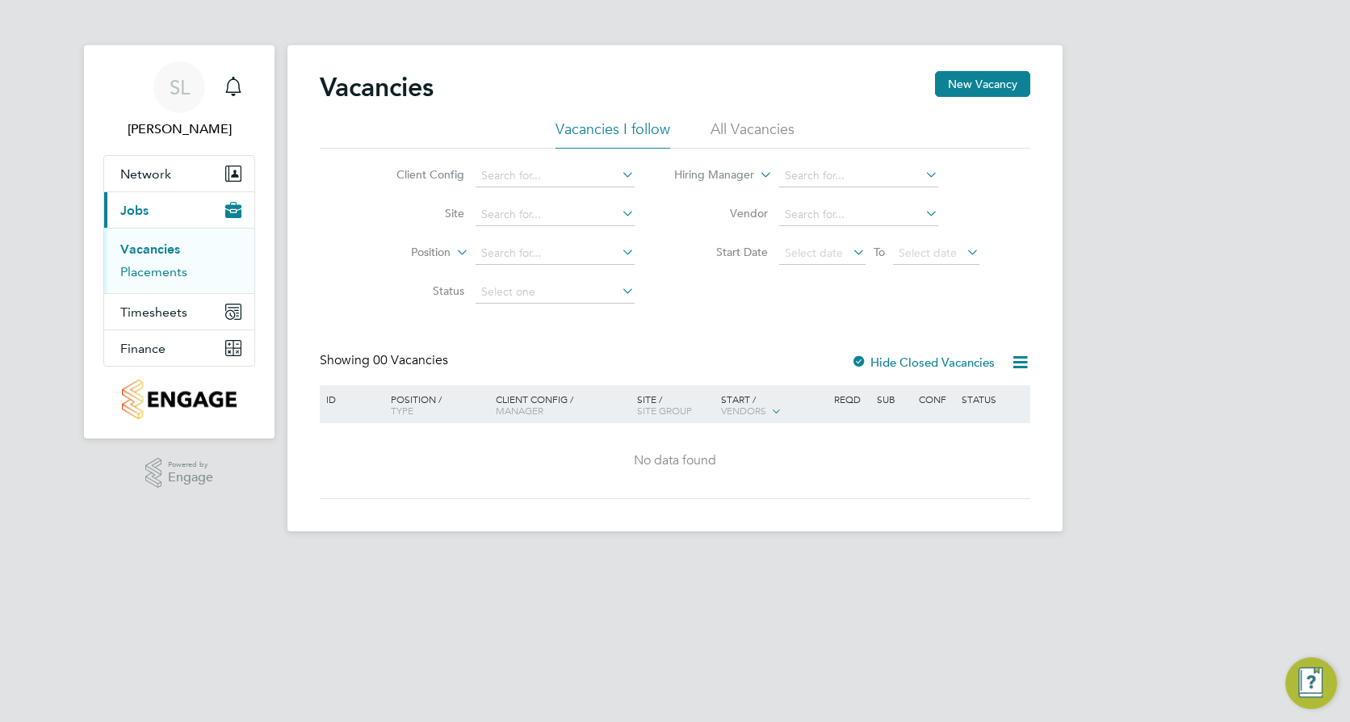
click at [145, 279] on link "Placements" at bounding box center [153, 271] width 67 height 15
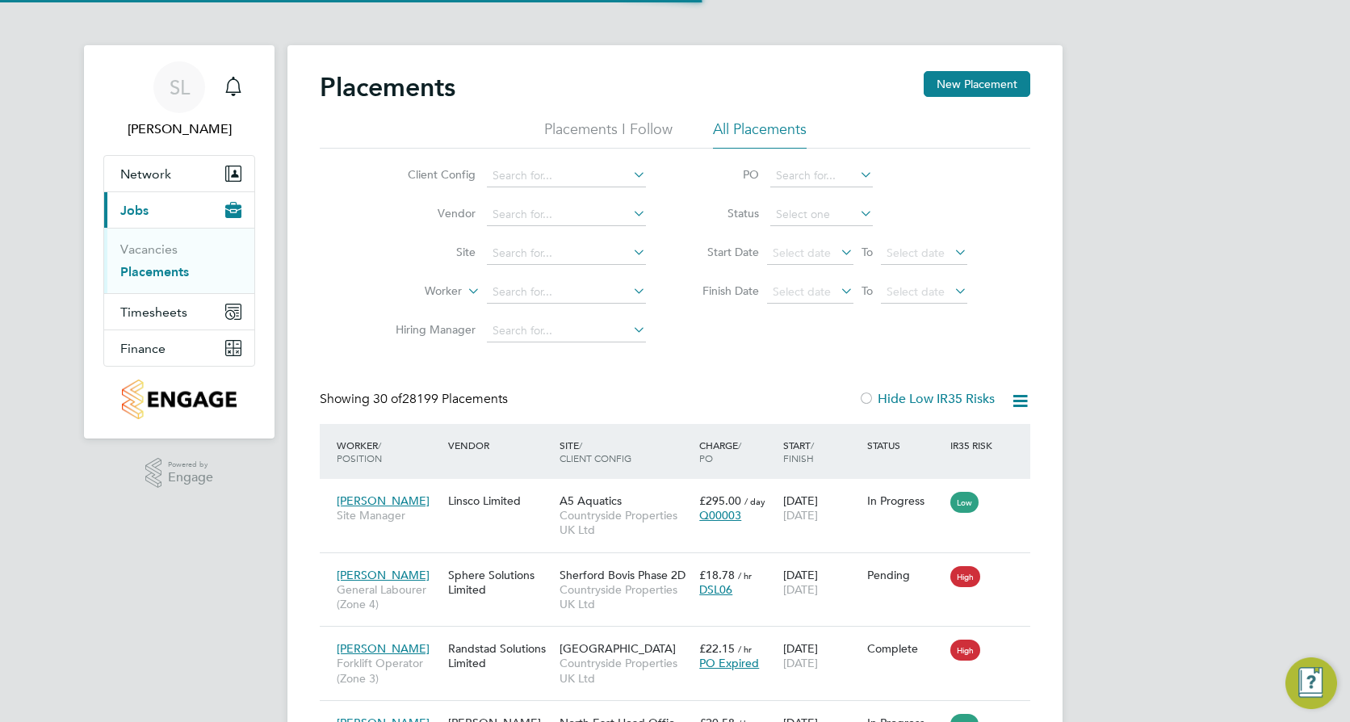
scroll to position [47, 112]
click at [630, 173] on icon at bounding box center [630, 174] width 0 height 23
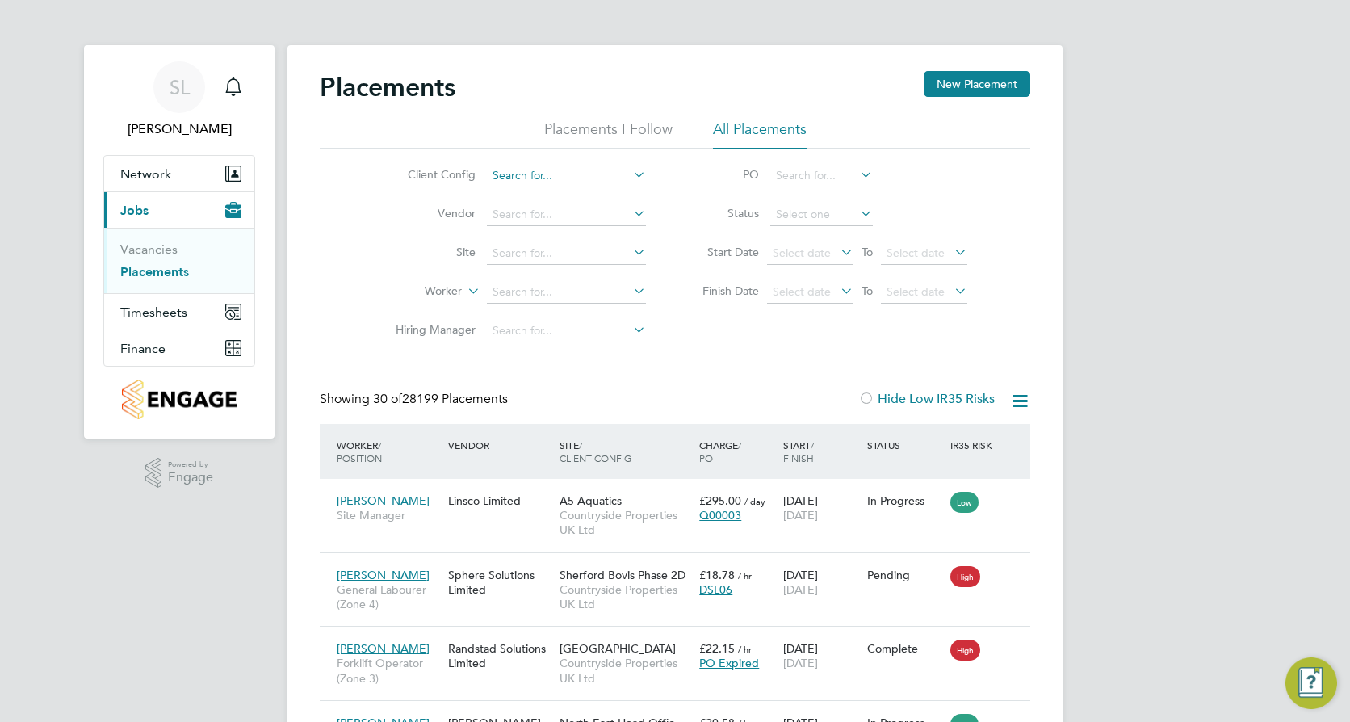
click at [621, 177] on input at bounding box center [566, 176] width 159 height 23
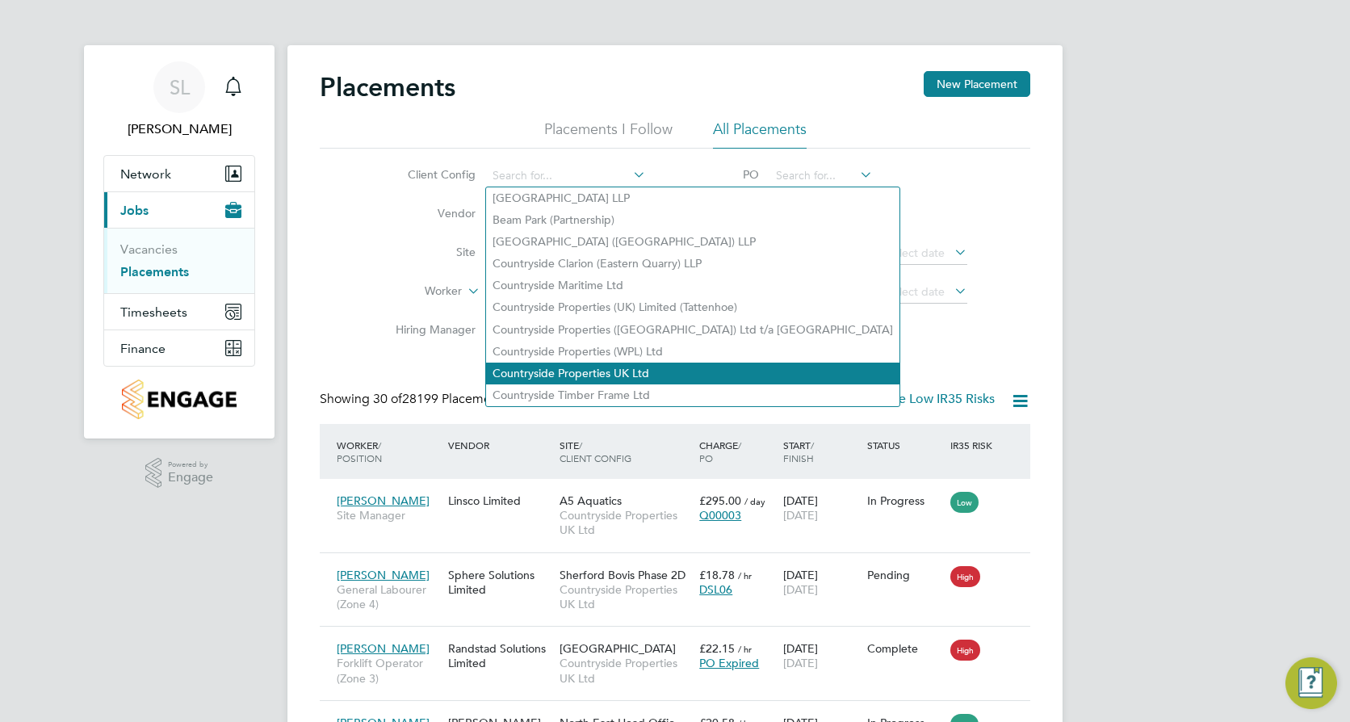
click at [625, 363] on li "Countryside Properties UK Ltd" at bounding box center [692, 374] width 413 height 22
type input "Countryside Properties UK Ltd"
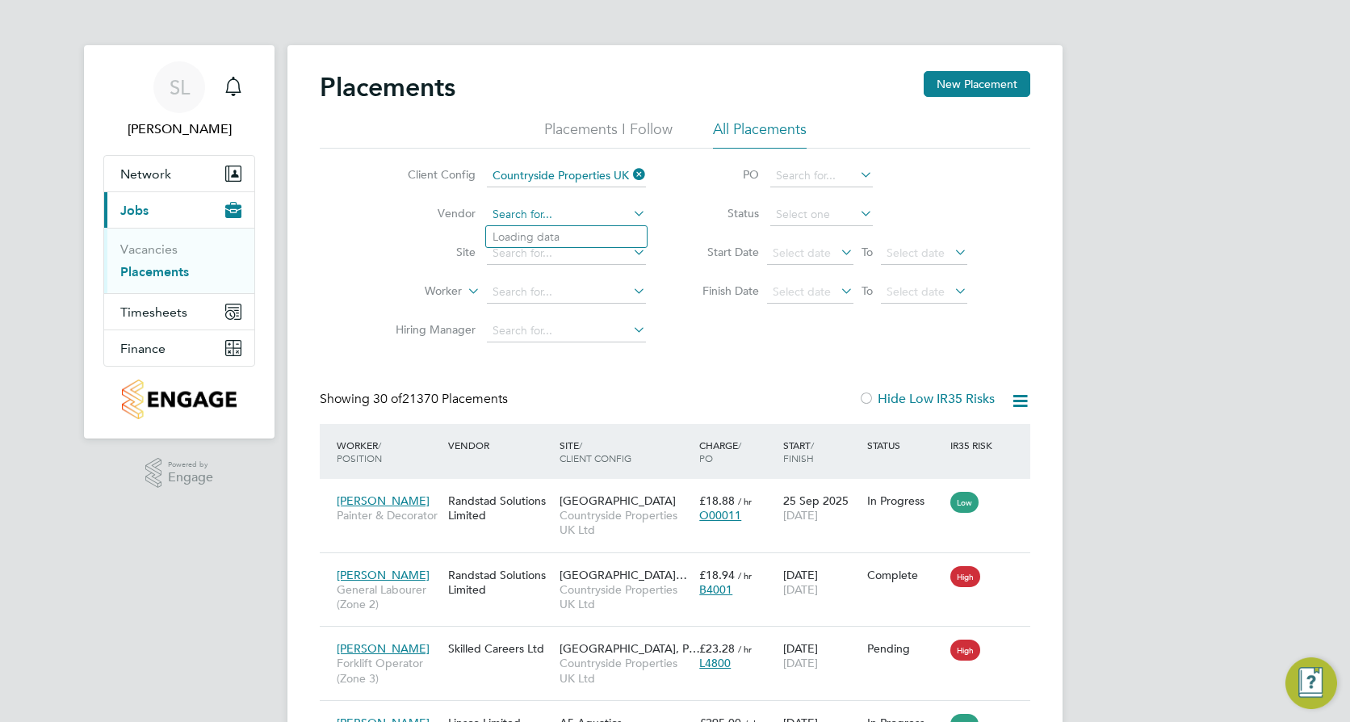
click at [571, 212] on input at bounding box center [566, 214] width 159 height 23
click at [565, 234] on li "Coyle Personnel Limited" at bounding box center [585, 237] width 198 height 22
type input "[PERSON_NAME] Personnel Limited"
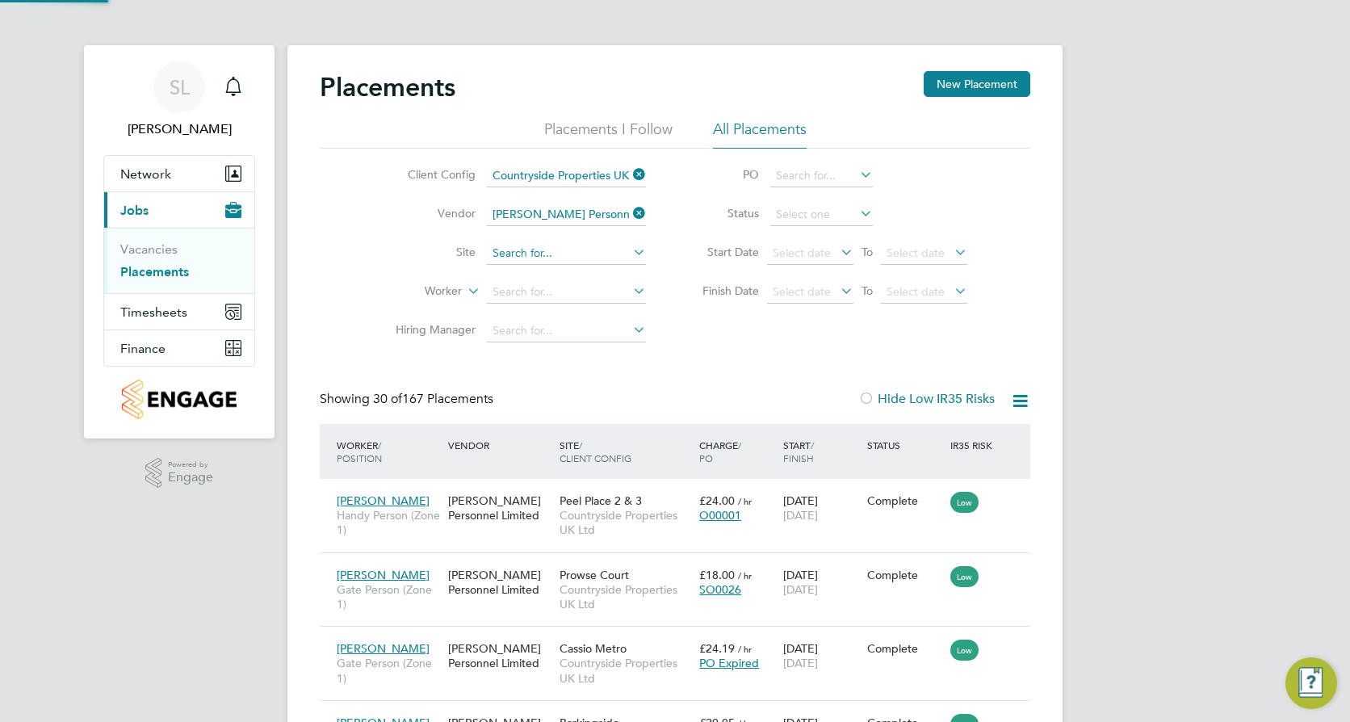
click at [560, 250] on input at bounding box center [566, 253] width 159 height 23
type input "barkingside"
click at [560, 252] on input at bounding box center [566, 253] width 159 height 23
type input "barkingsid"
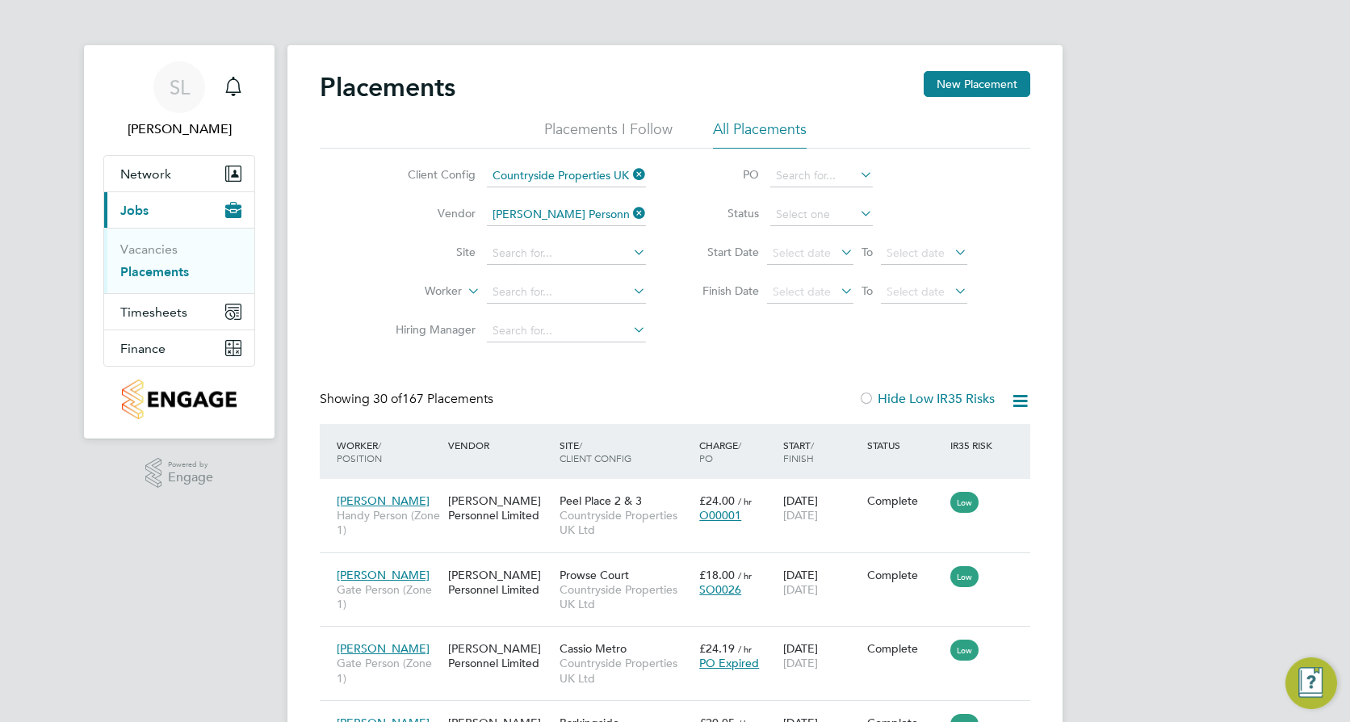
click at [555, 250] on input at bounding box center [566, 253] width 159 height 23
type input "barking"
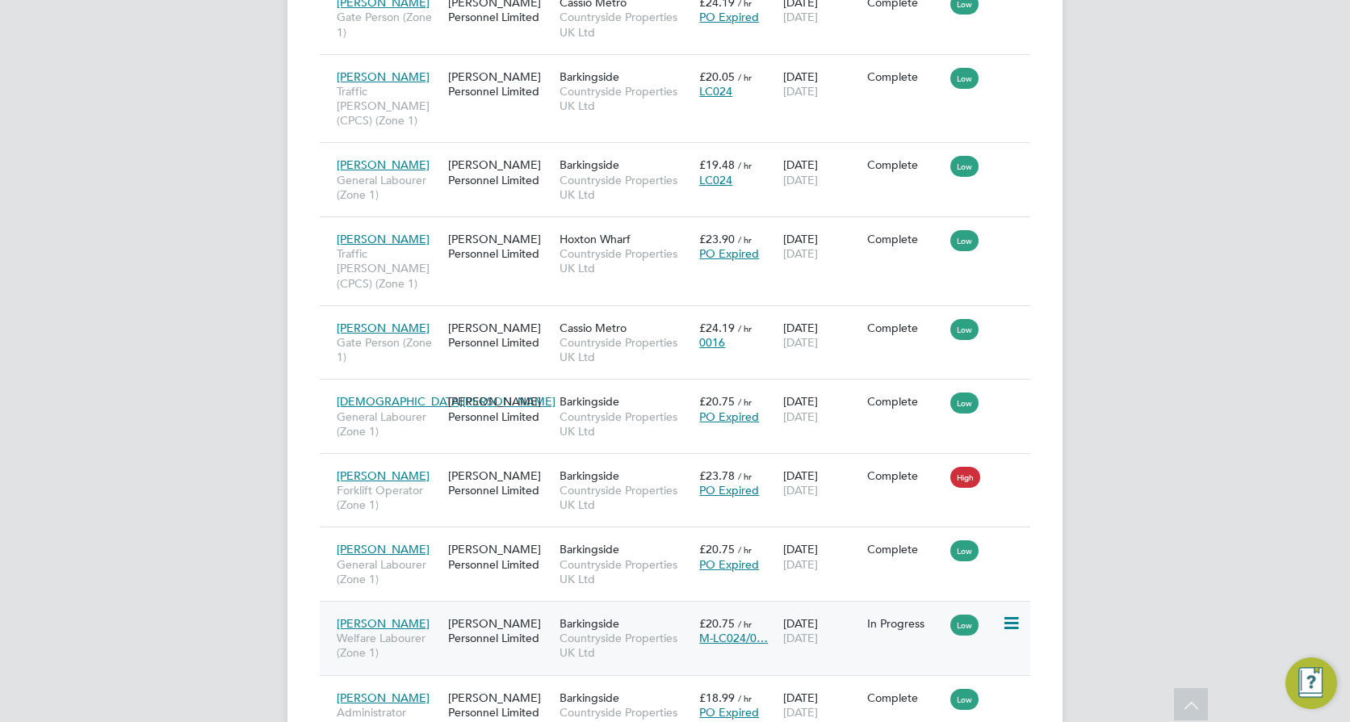
click at [581, 631] on span "Countryside Properties UK Ltd" at bounding box center [626, 645] width 132 height 29
